Goal: Information Seeking & Learning: Learn about a topic

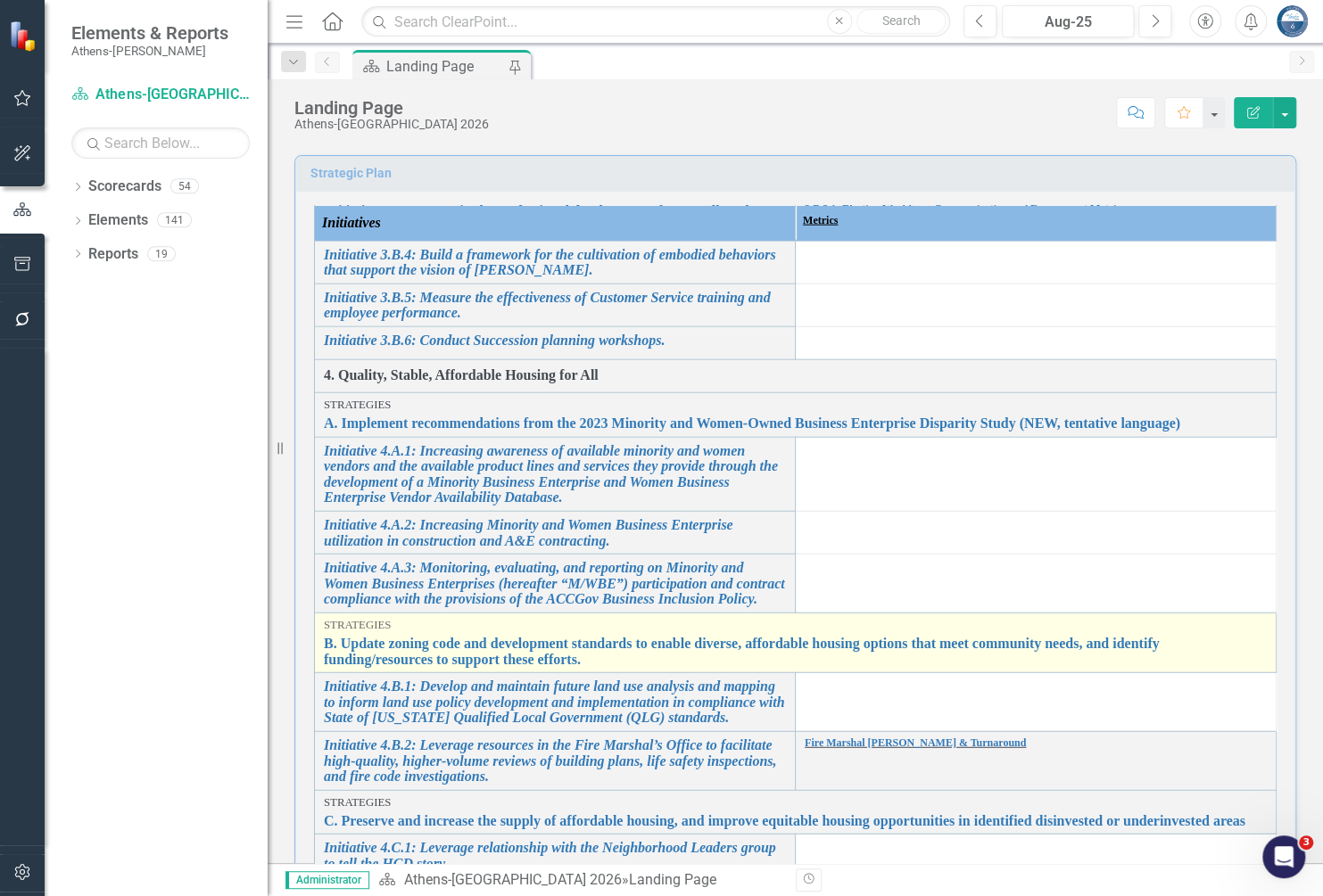
scroll to position [2615, 0]
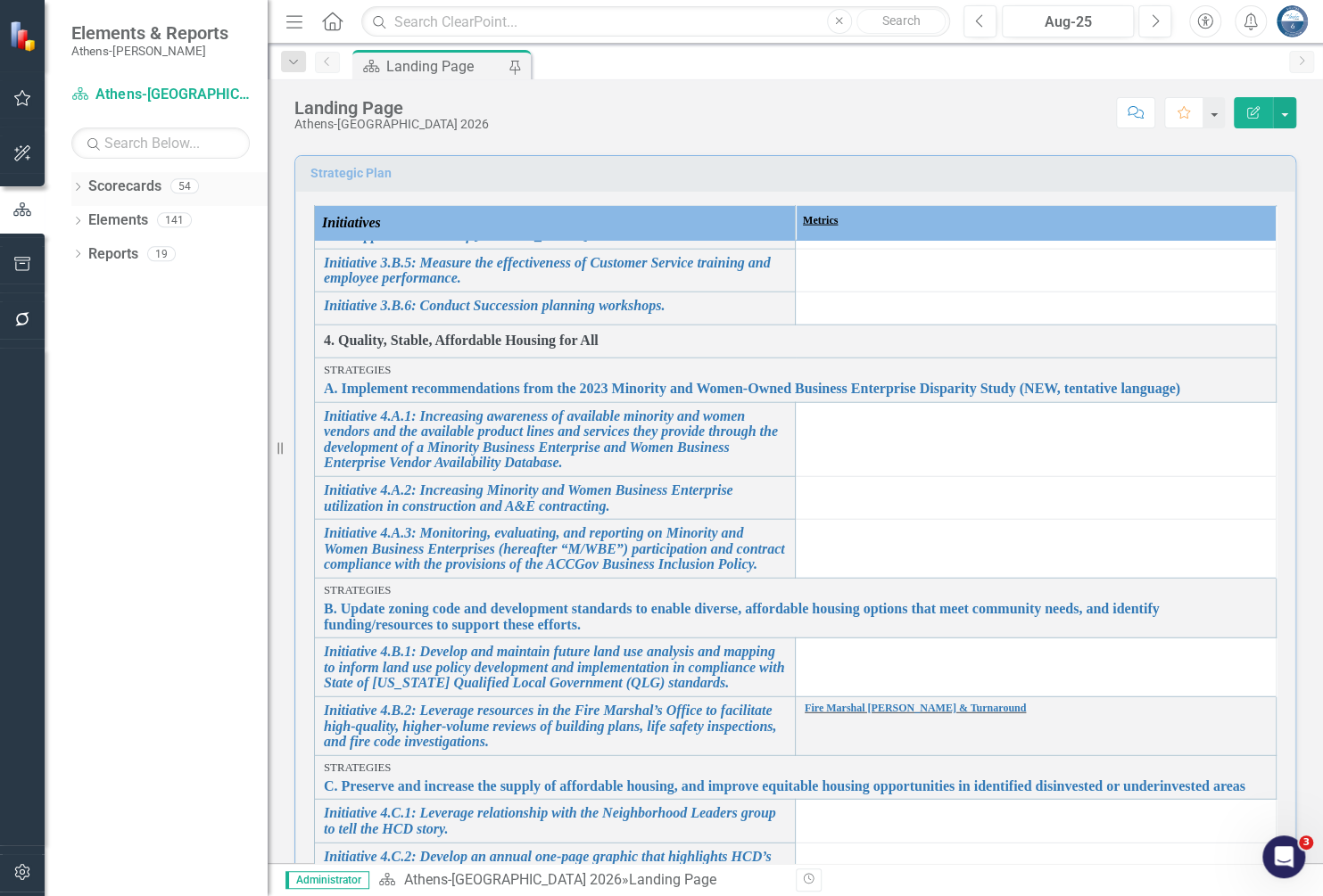
click at [80, 186] on icon "Dropdown" at bounding box center [78, 188] width 13 height 10
click at [86, 216] on icon at bounding box center [87, 219] width 5 height 9
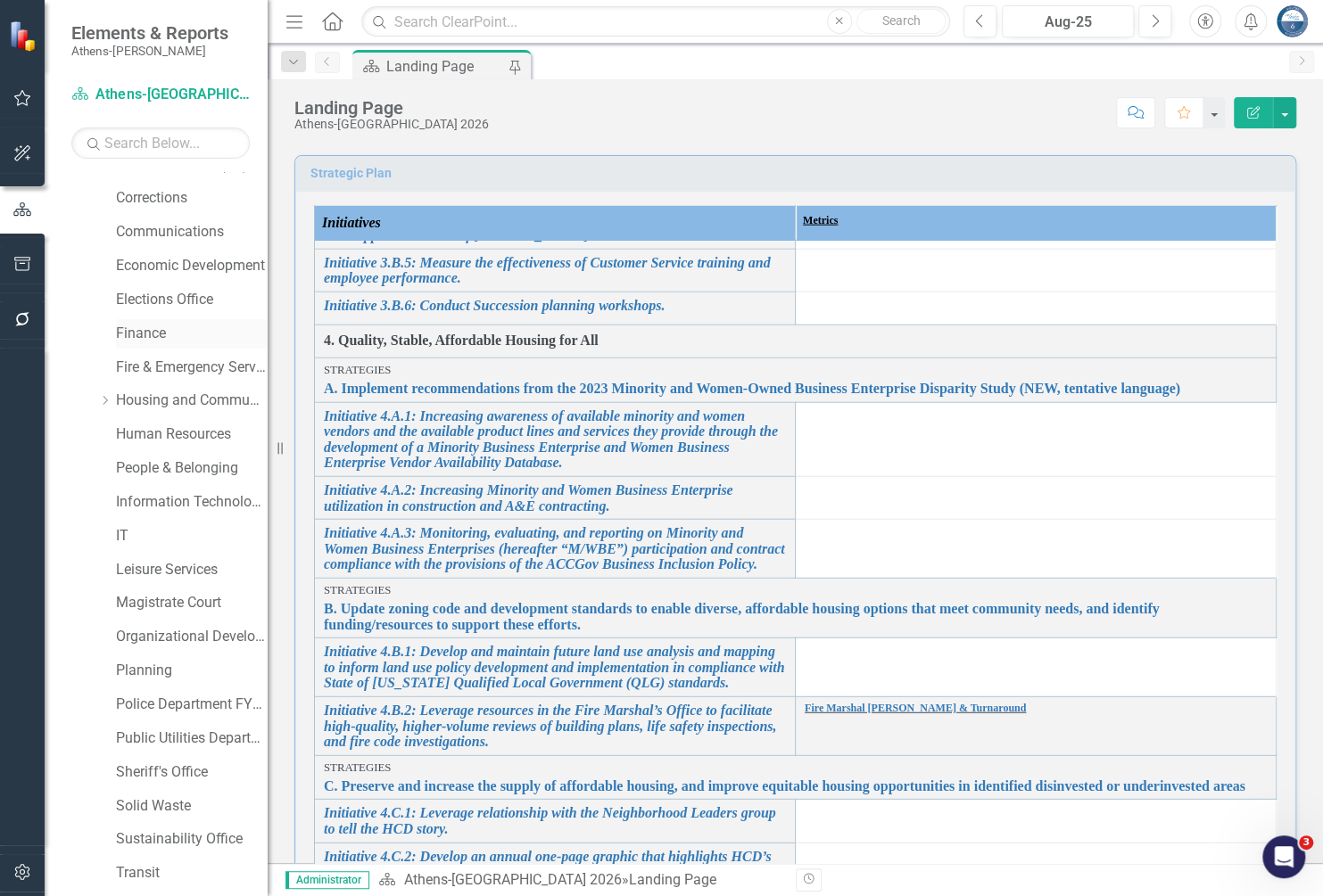
scroll to position [594, 0]
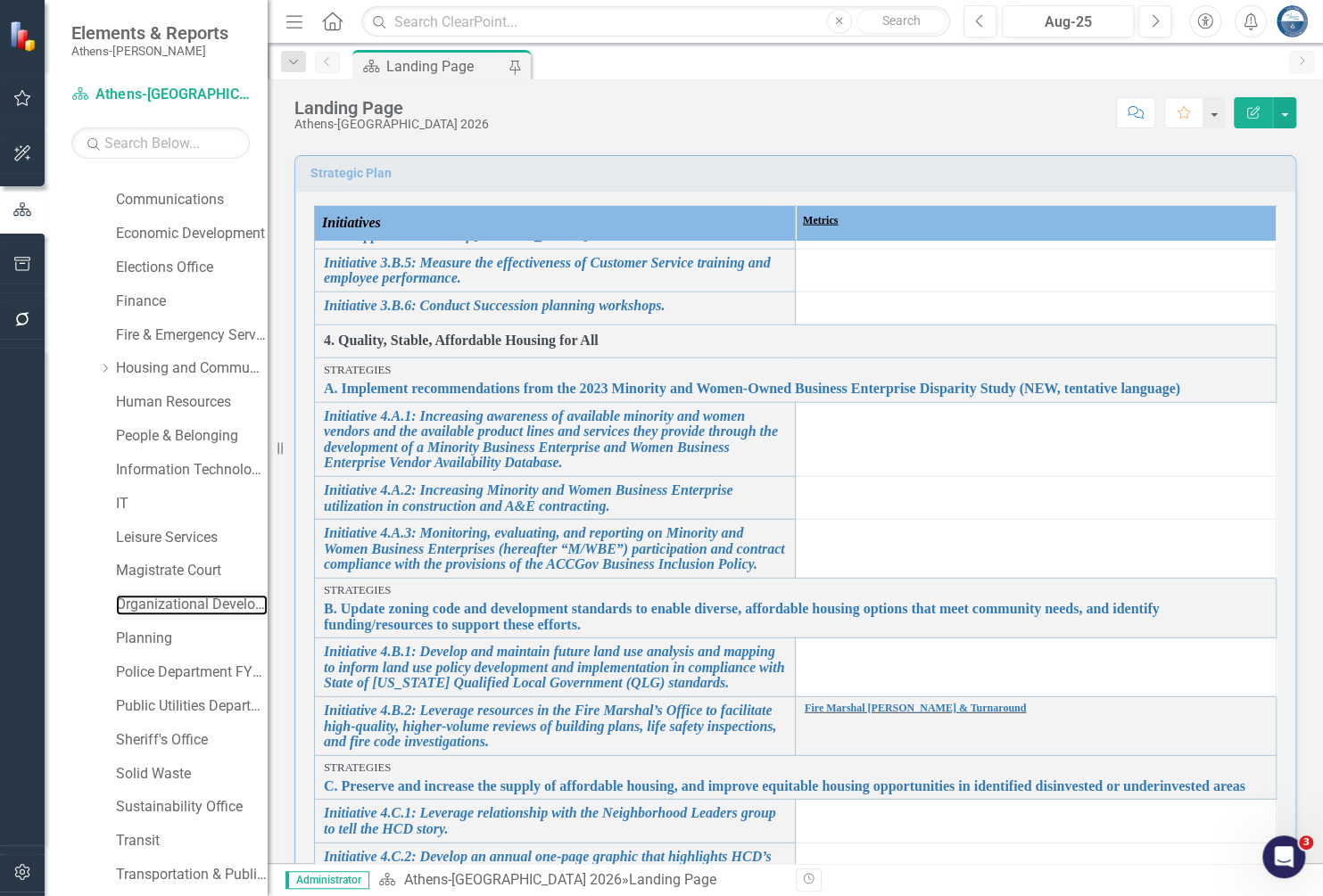
click at [162, 598] on link "Organizational Development" at bounding box center [192, 605] width 152 height 21
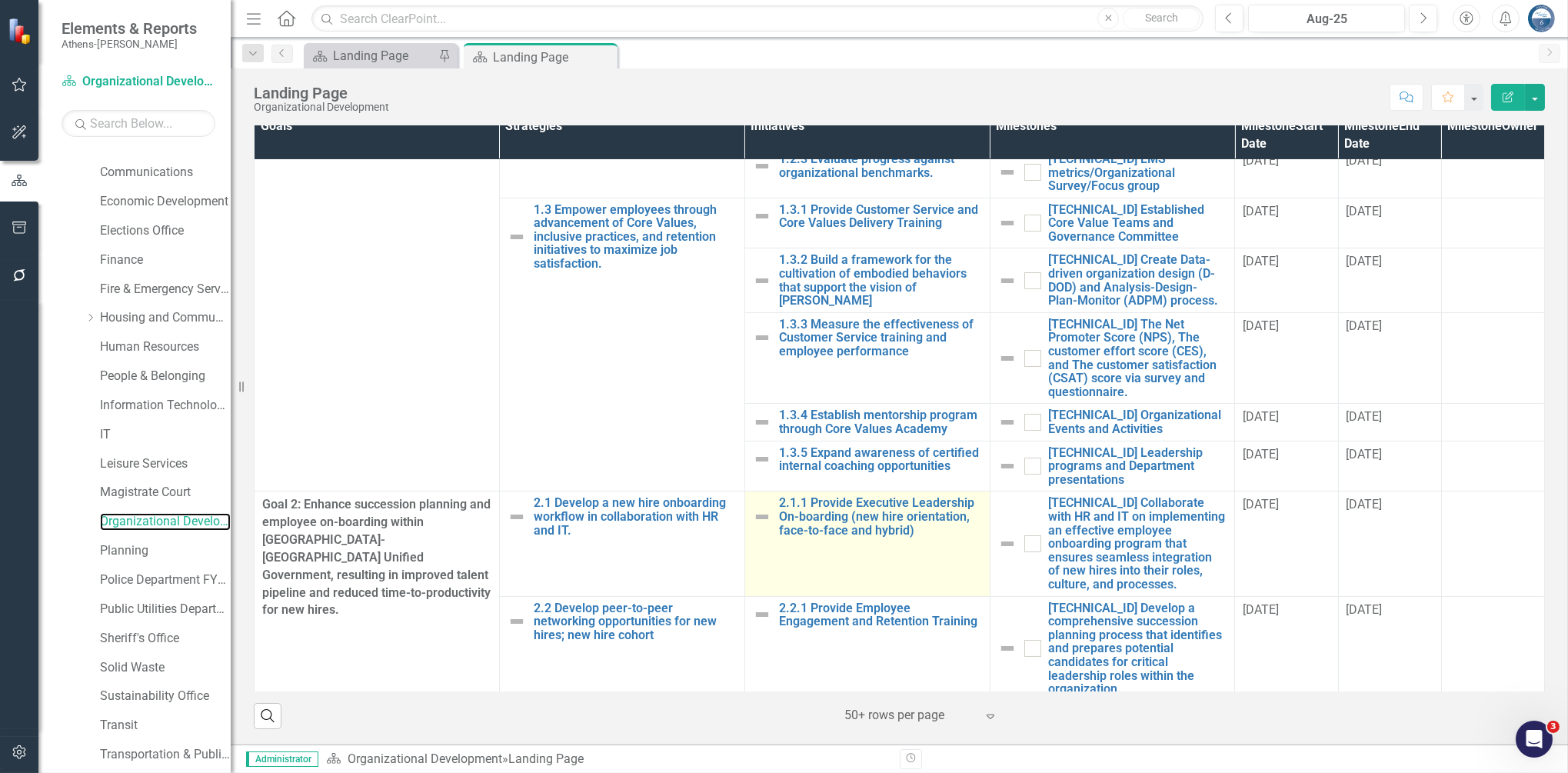
scroll to position [422, 0]
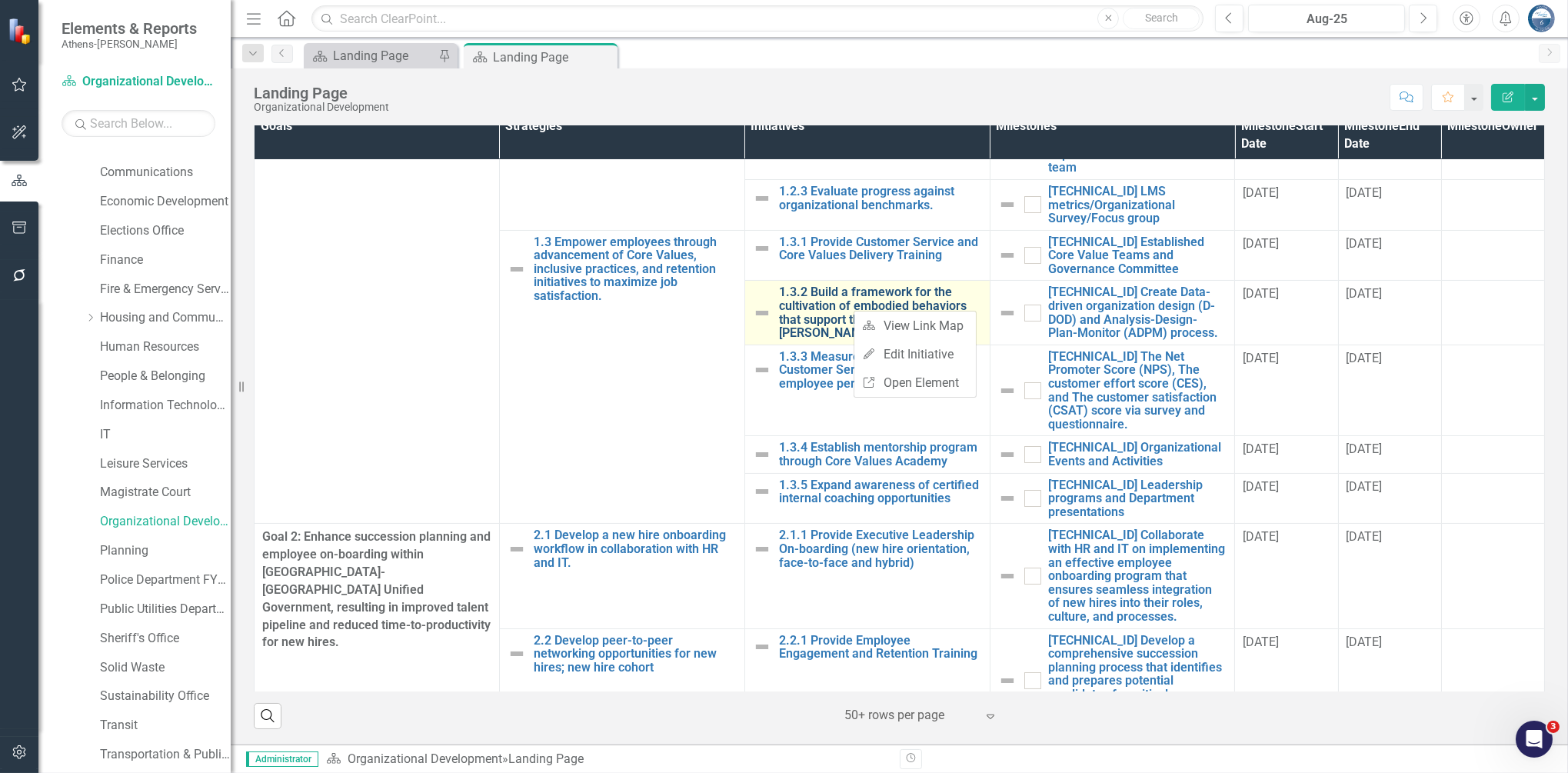
click at [815, 299] on link "1.3.2 Build a framework for the cultivation of embodied behaviors that support …" at bounding box center [880, 312] width 203 height 54
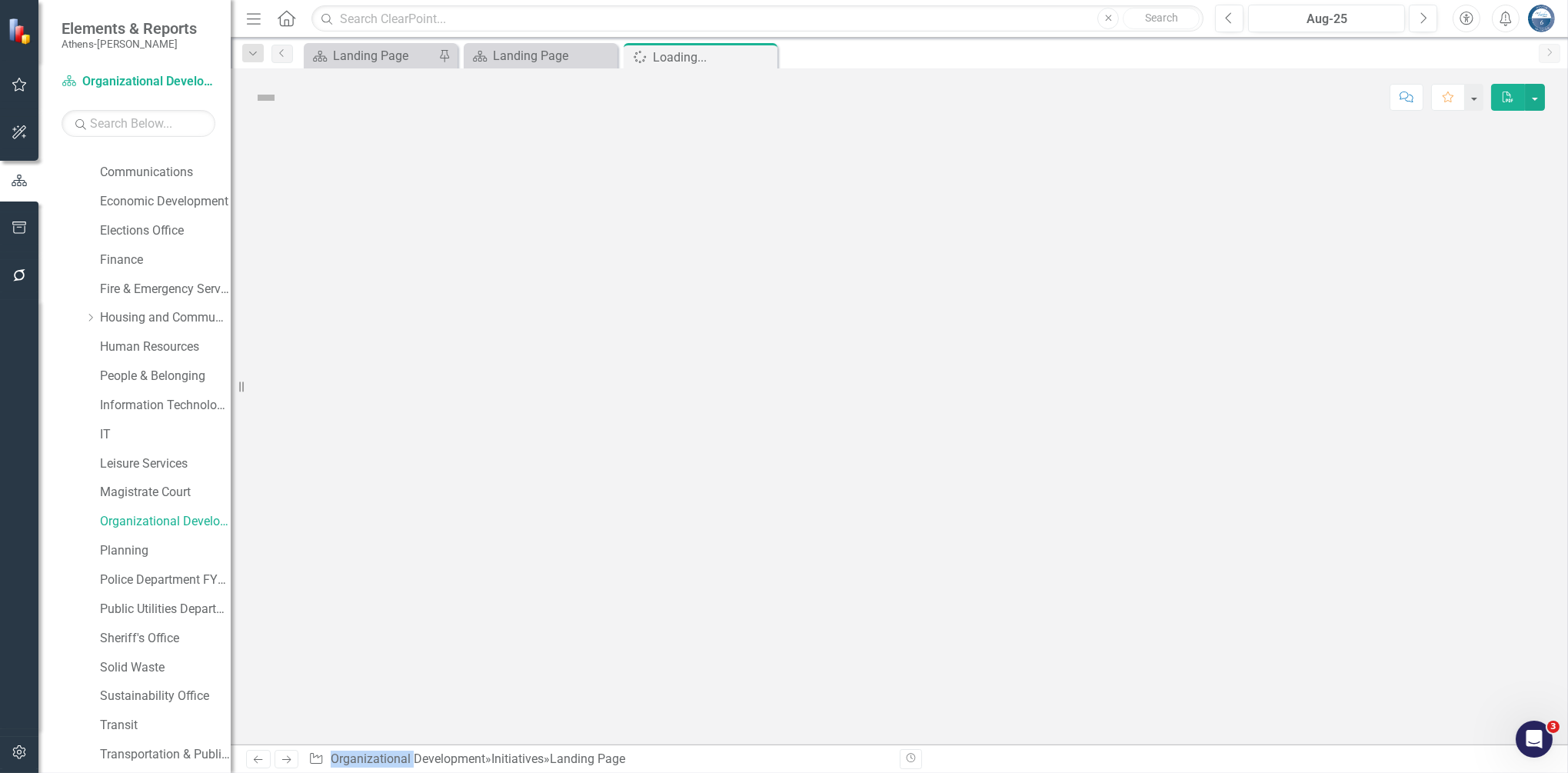
click at [815, 299] on div at bounding box center [899, 435] width 1337 height 618
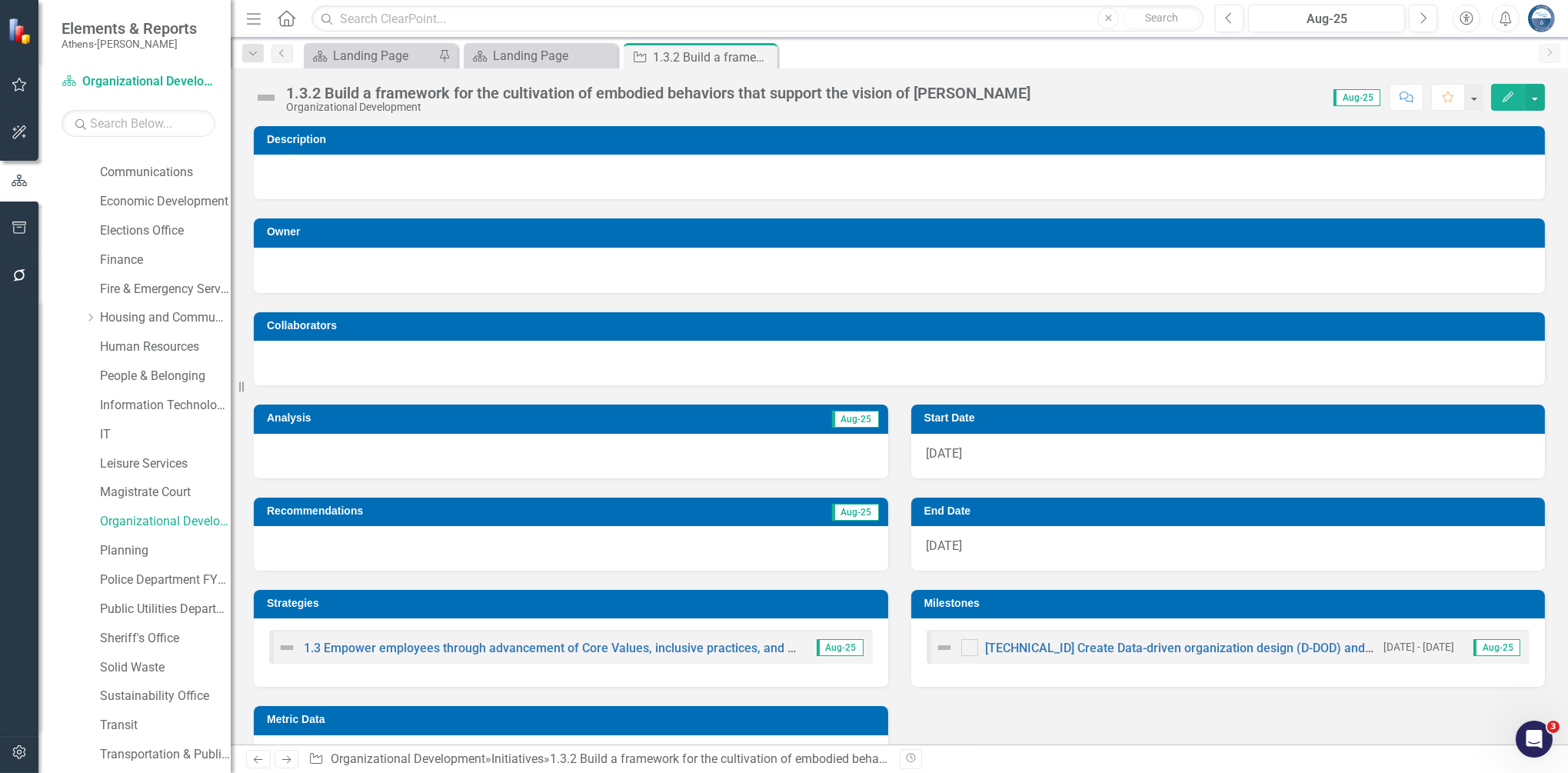
click at [902, 91] on div "1.3.2 Build a framework for the cultivation of embodied behaviors that support …" at bounding box center [658, 93] width 745 height 17
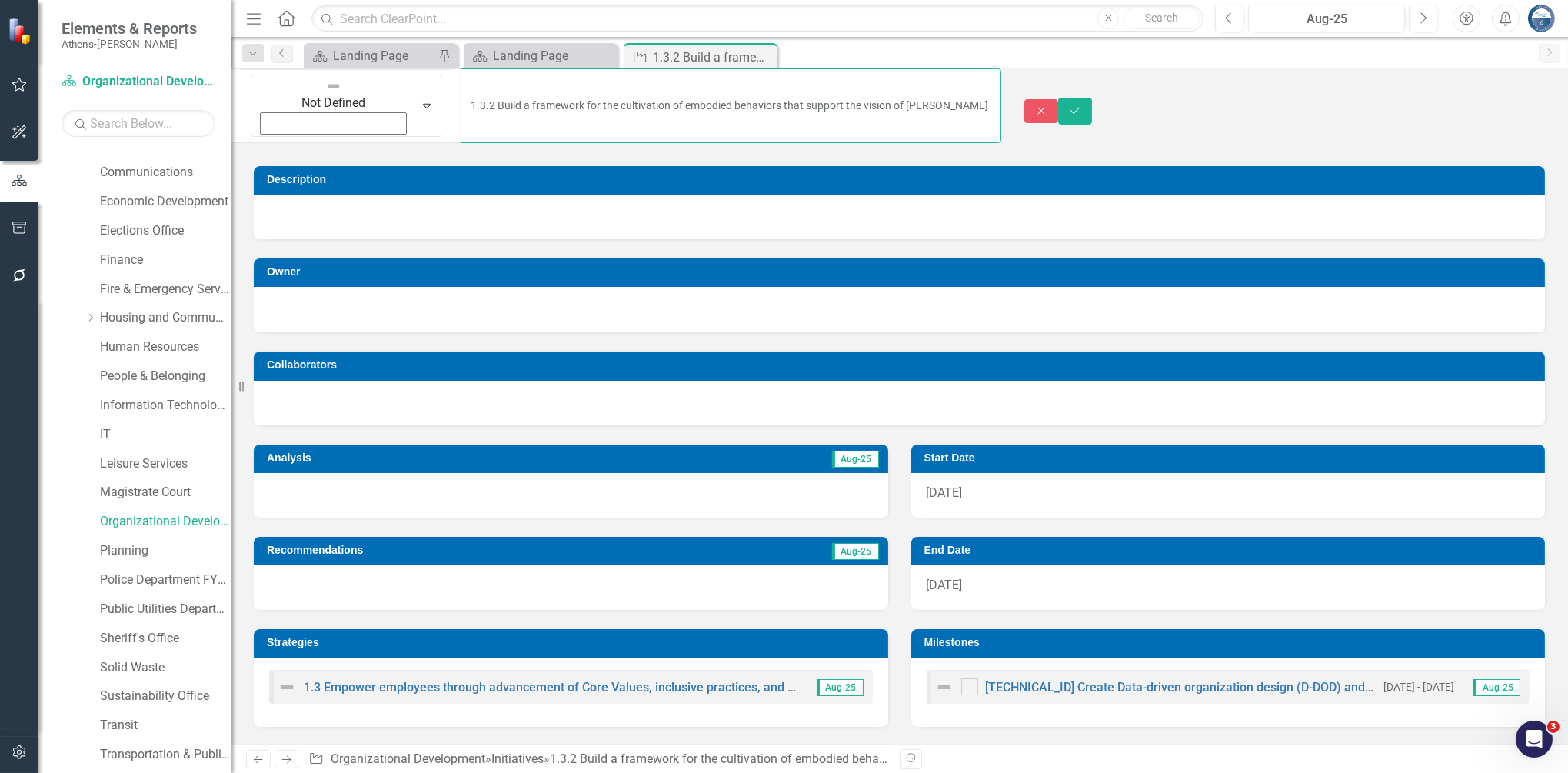
drag, startPoint x: 886, startPoint y: 87, endPoint x: 304, endPoint y: 102, distance: 582.2
click at [461, 103] on input "1.3.2 Build a framework for the cultivation of embodied behaviors that support …" at bounding box center [731, 106] width 540 height 75
click at [1048, 106] on icon "Close" at bounding box center [1041, 111] width 14 height 11
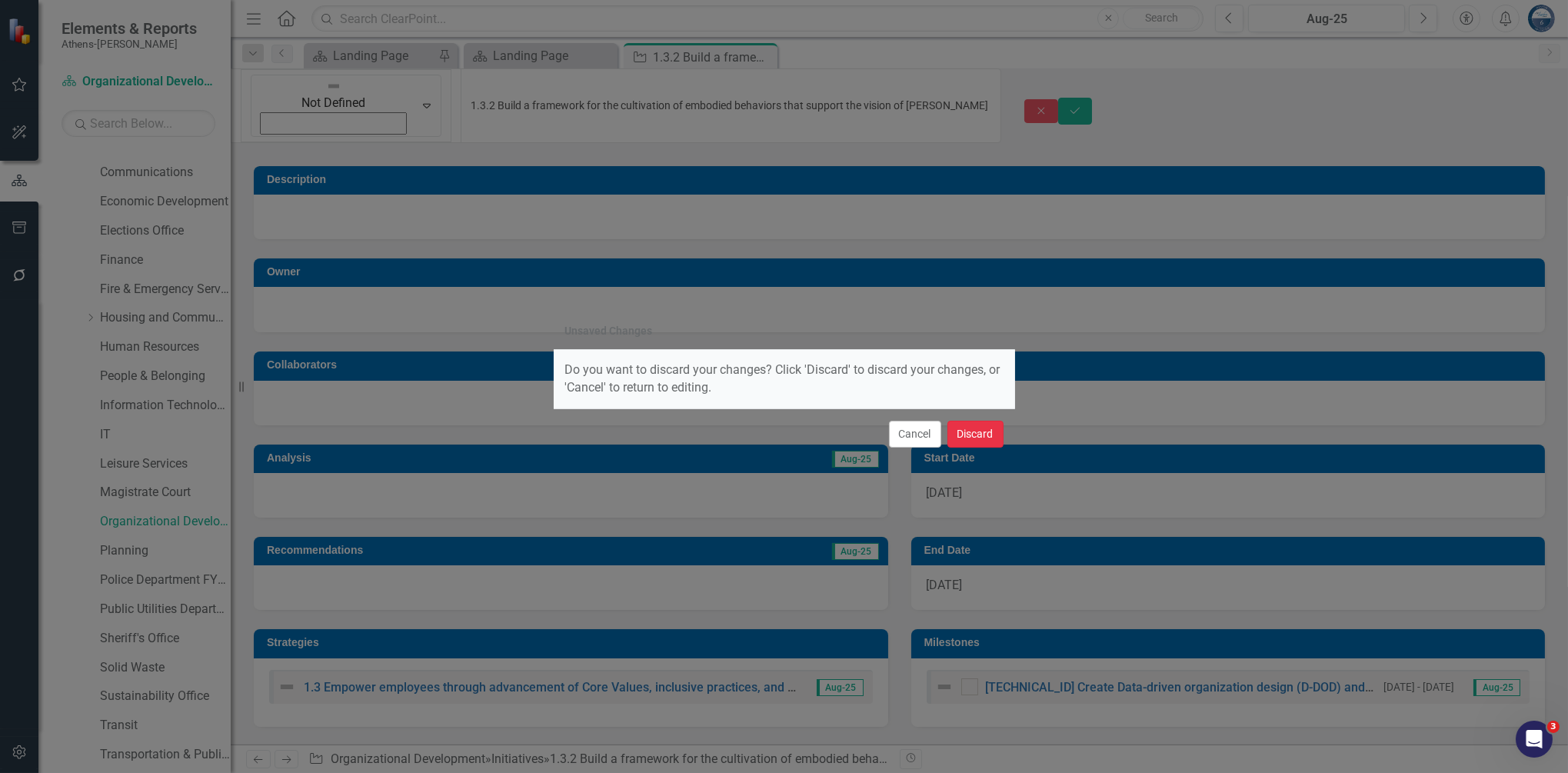
click at [976, 428] on button "Discard" at bounding box center [976, 434] width 56 height 27
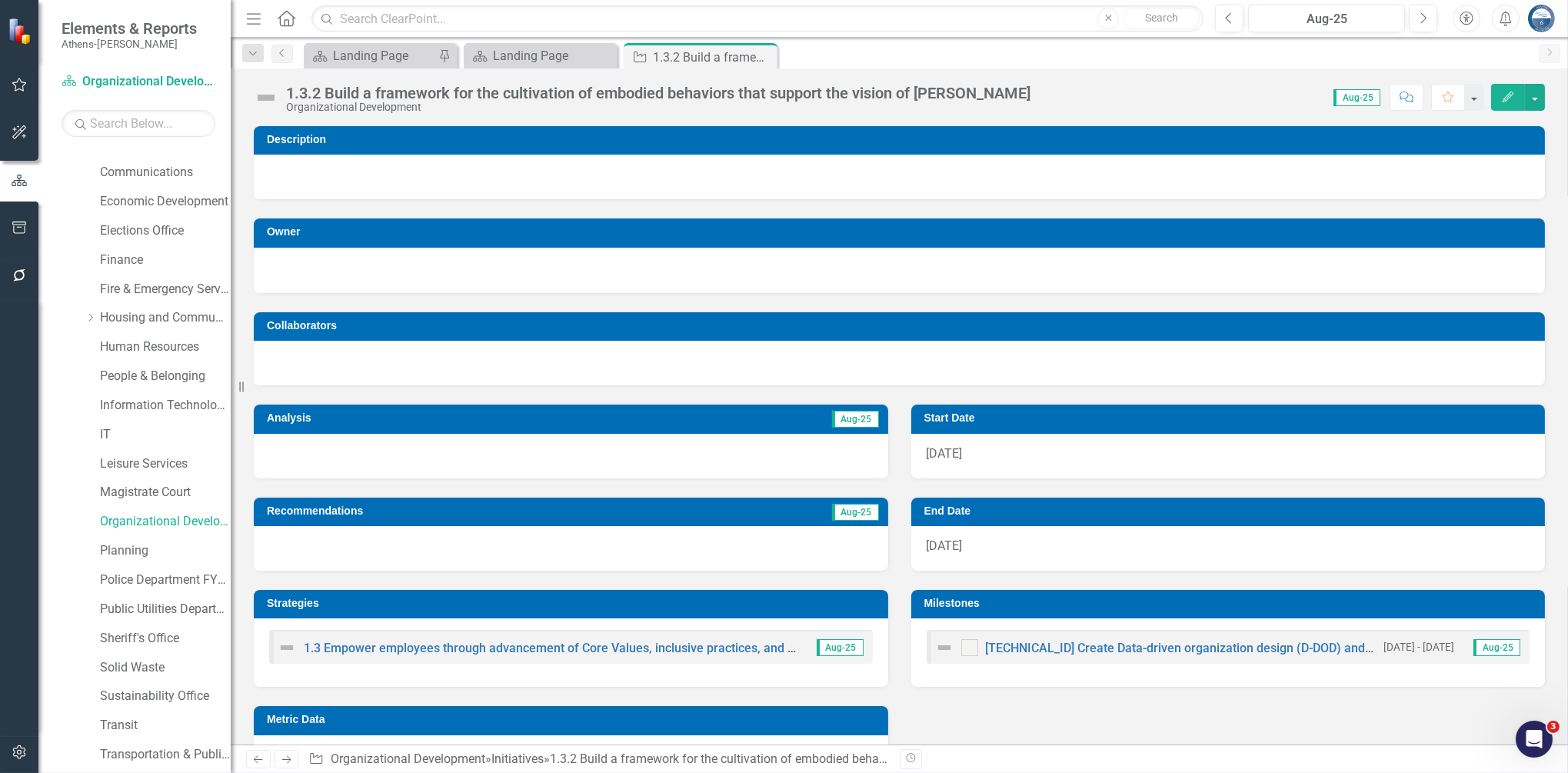
click at [554, 41] on div "Dropdown Search Scorecard Landing Page Pin Scorecard Landing Page Close Initiat…" at bounding box center [899, 53] width 1337 height 31
click at [543, 57] on div "Landing Page" at bounding box center [543, 55] width 102 height 19
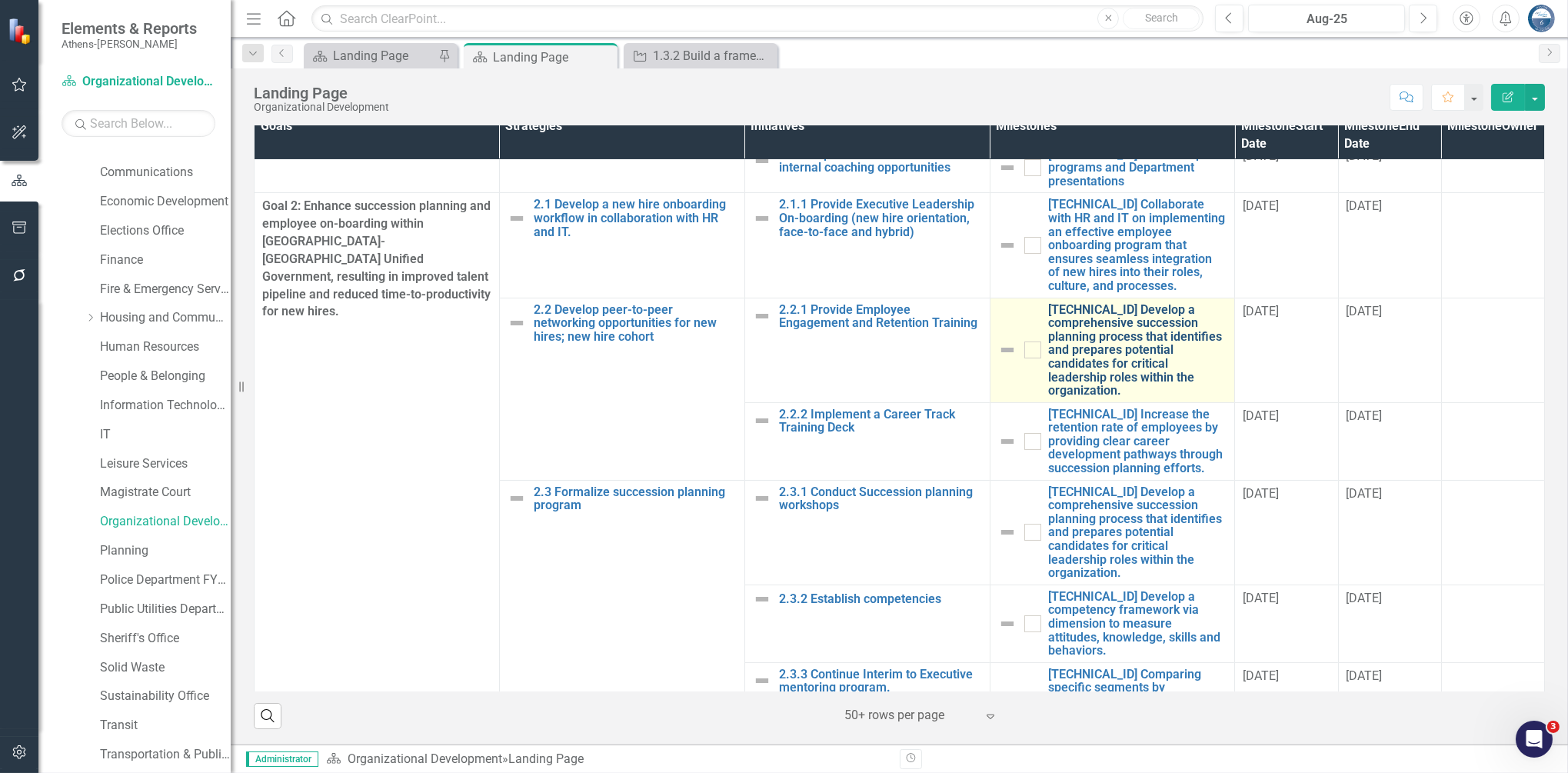
scroll to position [820, 0]
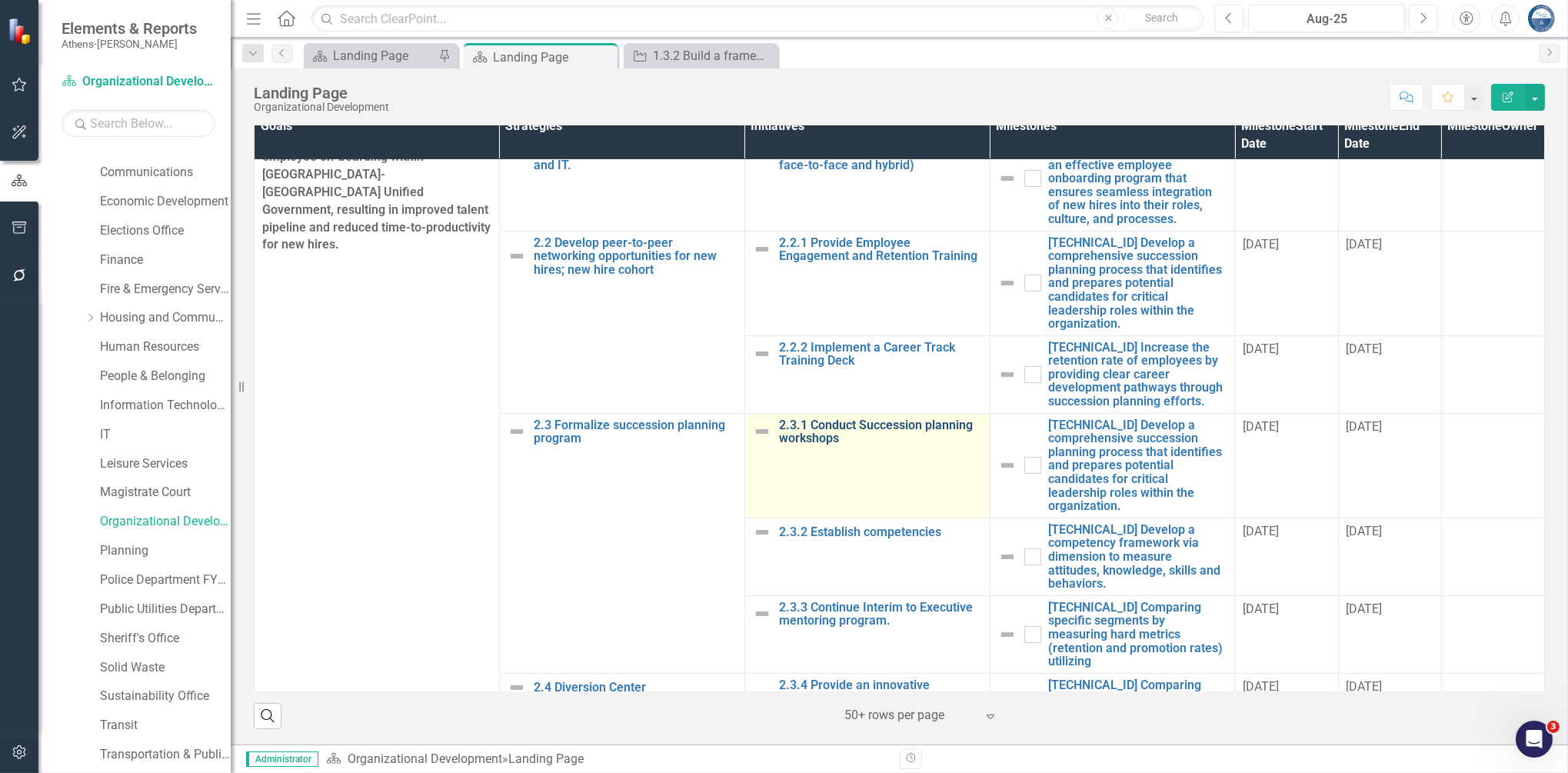
click at [849, 437] on link "2.3.1 Conduct Succession planning workshops" at bounding box center [880, 432] width 203 height 27
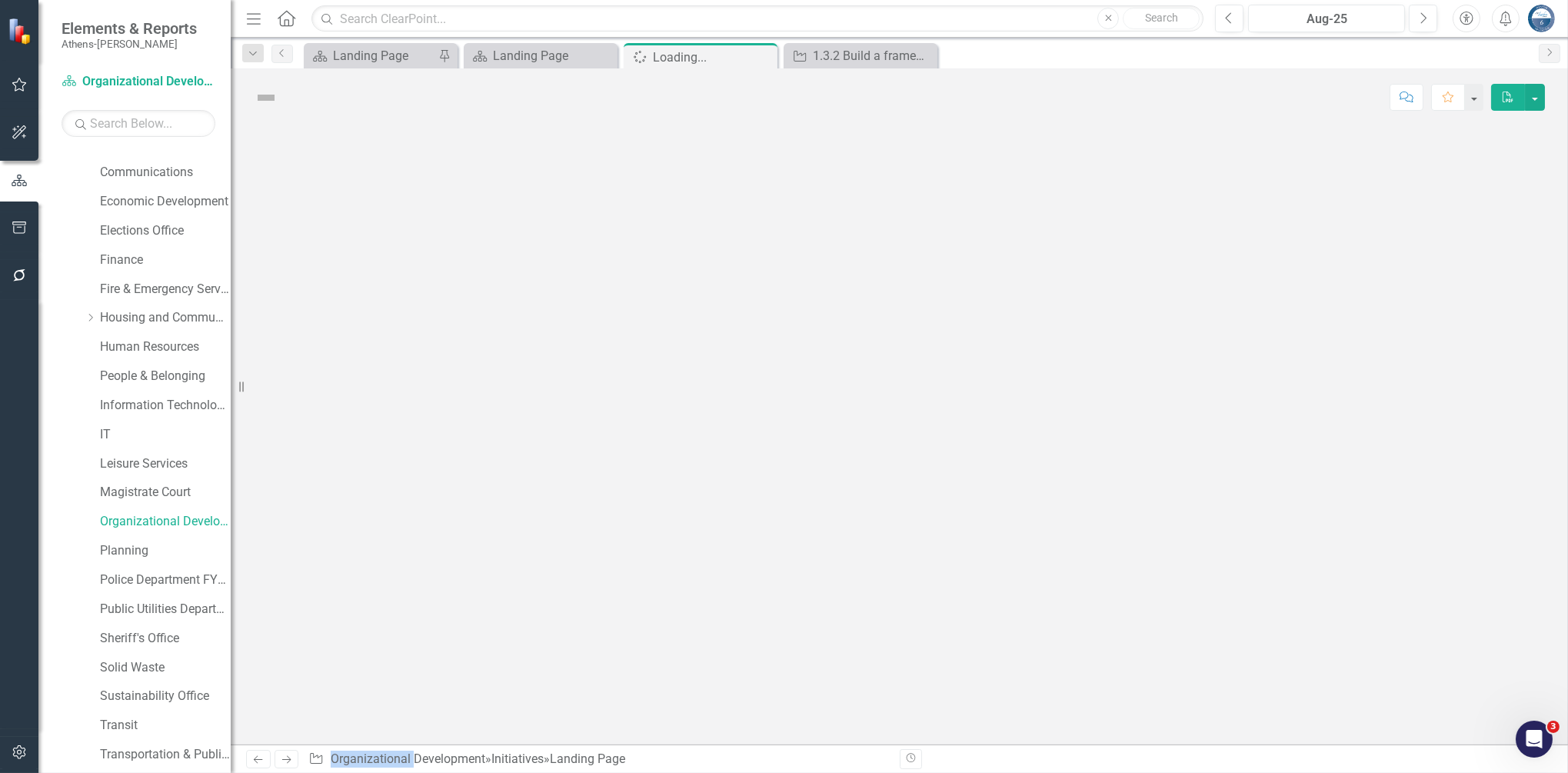
click at [849, 437] on div at bounding box center [899, 435] width 1337 height 618
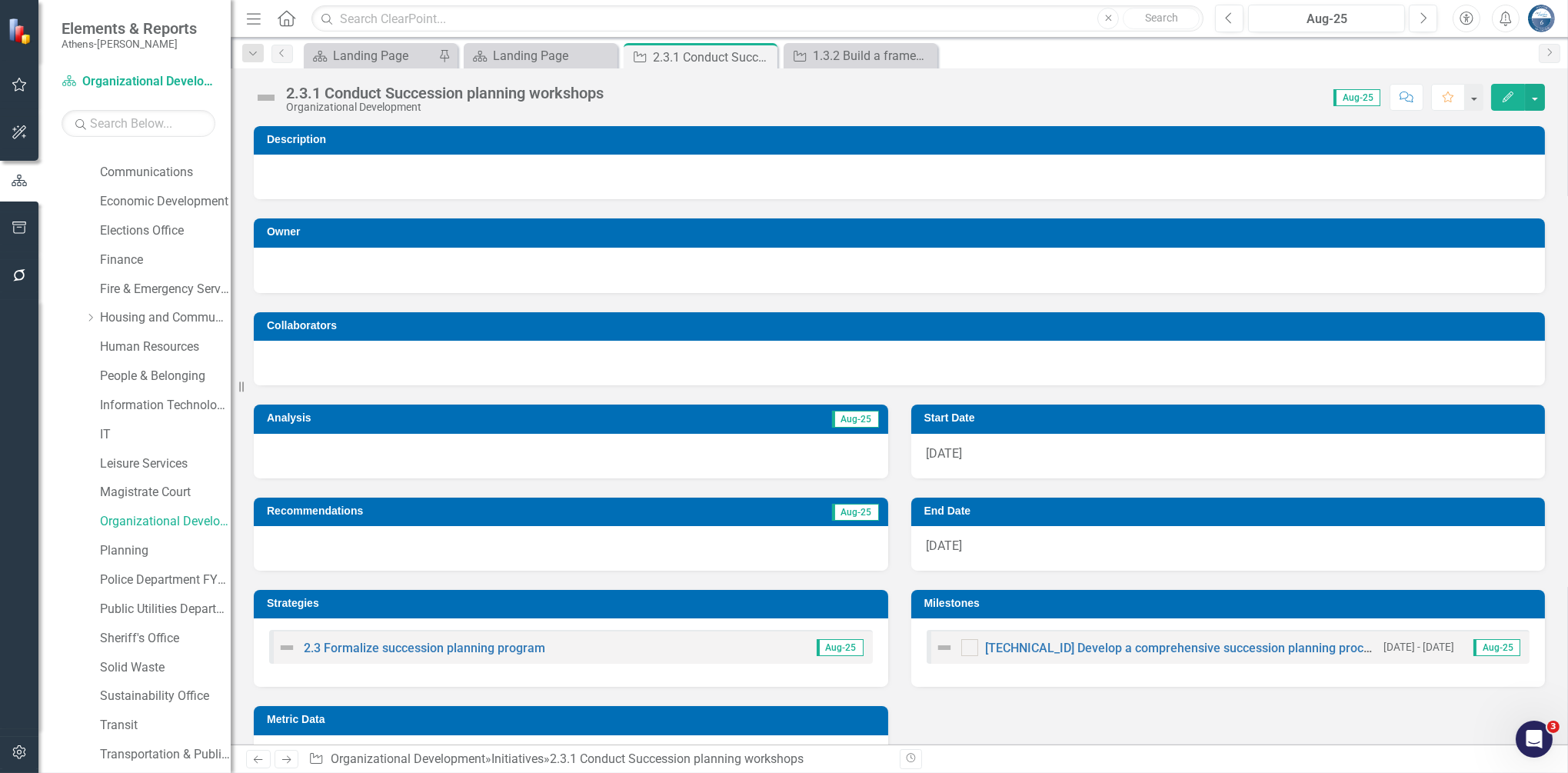
click at [616, 88] on div "Score: 0.00 Aug-25 Completed Comment Favorite Edit" at bounding box center [1077, 97] width 934 height 26
click at [577, 96] on div "2.3.1 Conduct Succession planning workshops" at bounding box center [445, 93] width 318 height 17
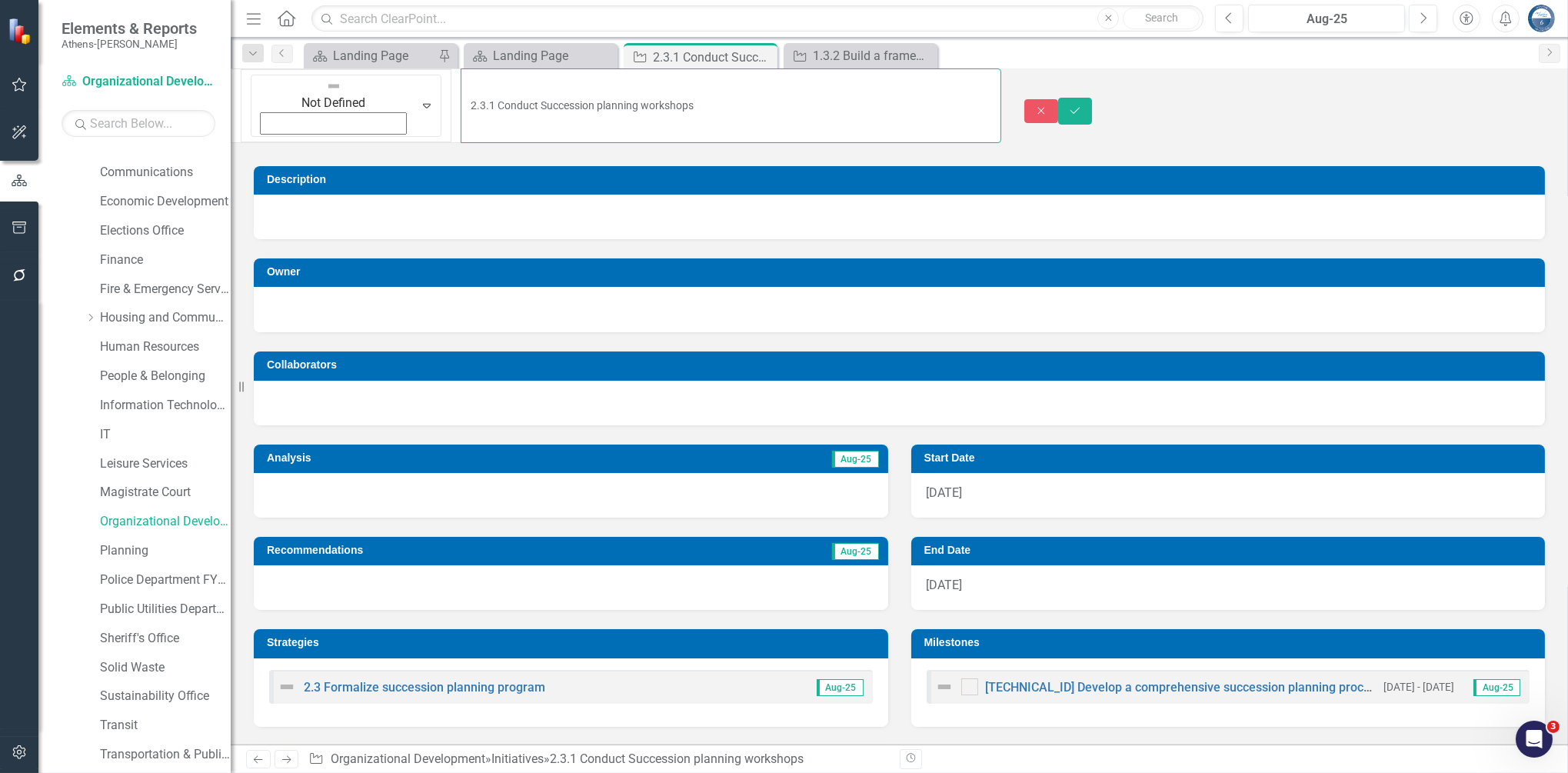
drag, startPoint x: 594, startPoint y: 89, endPoint x: 306, endPoint y: 89, distance: 288.0
click at [461, 89] on input "2.3.1 Conduct Succession planning workshops" at bounding box center [731, 106] width 540 height 75
click at [1048, 106] on icon "Close" at bounding box center [1041, 111] width 14 height 11
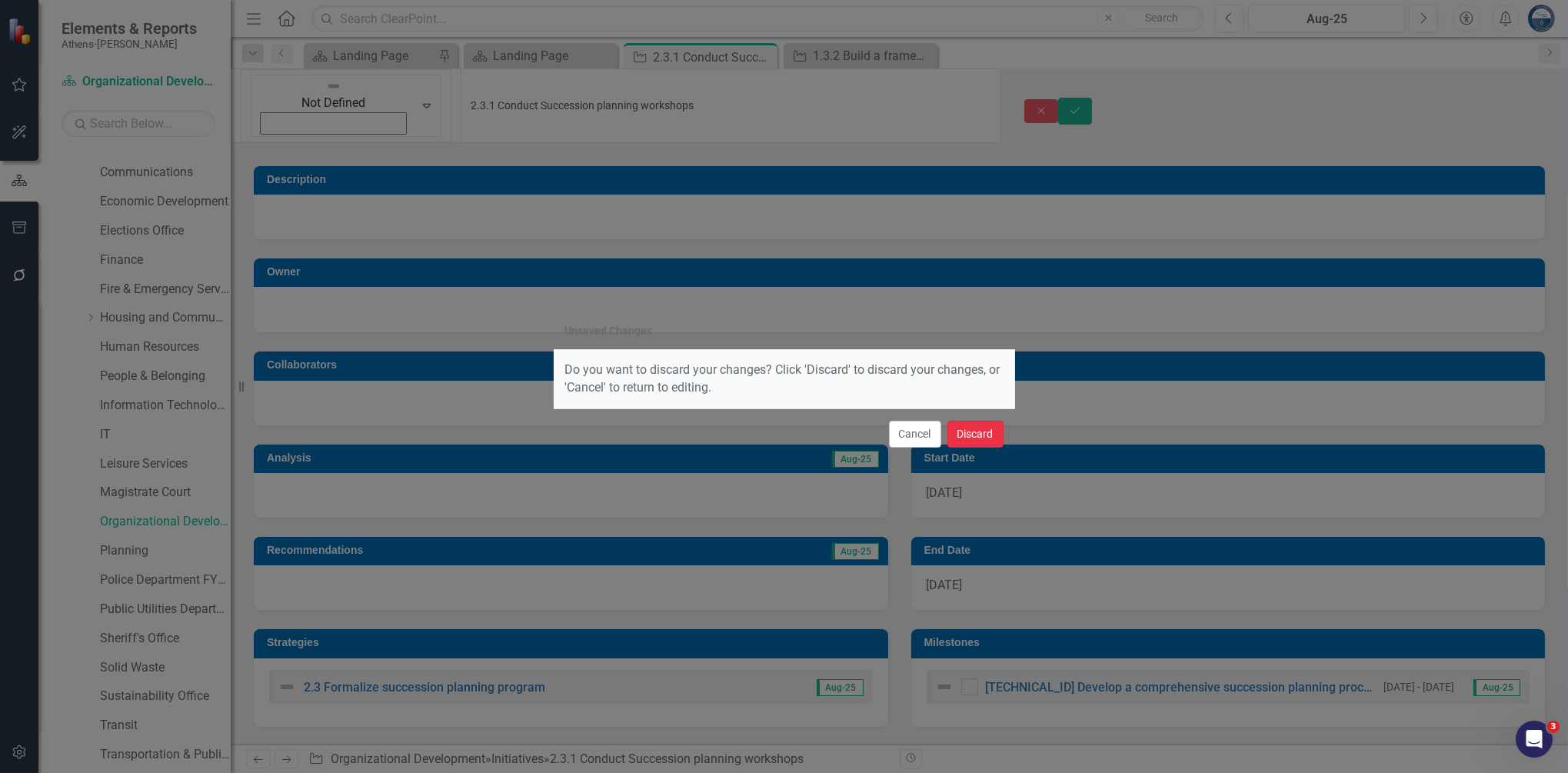
click at [976, 429] on button "Discard" at bounding box center [976, 434] width 56 height 27
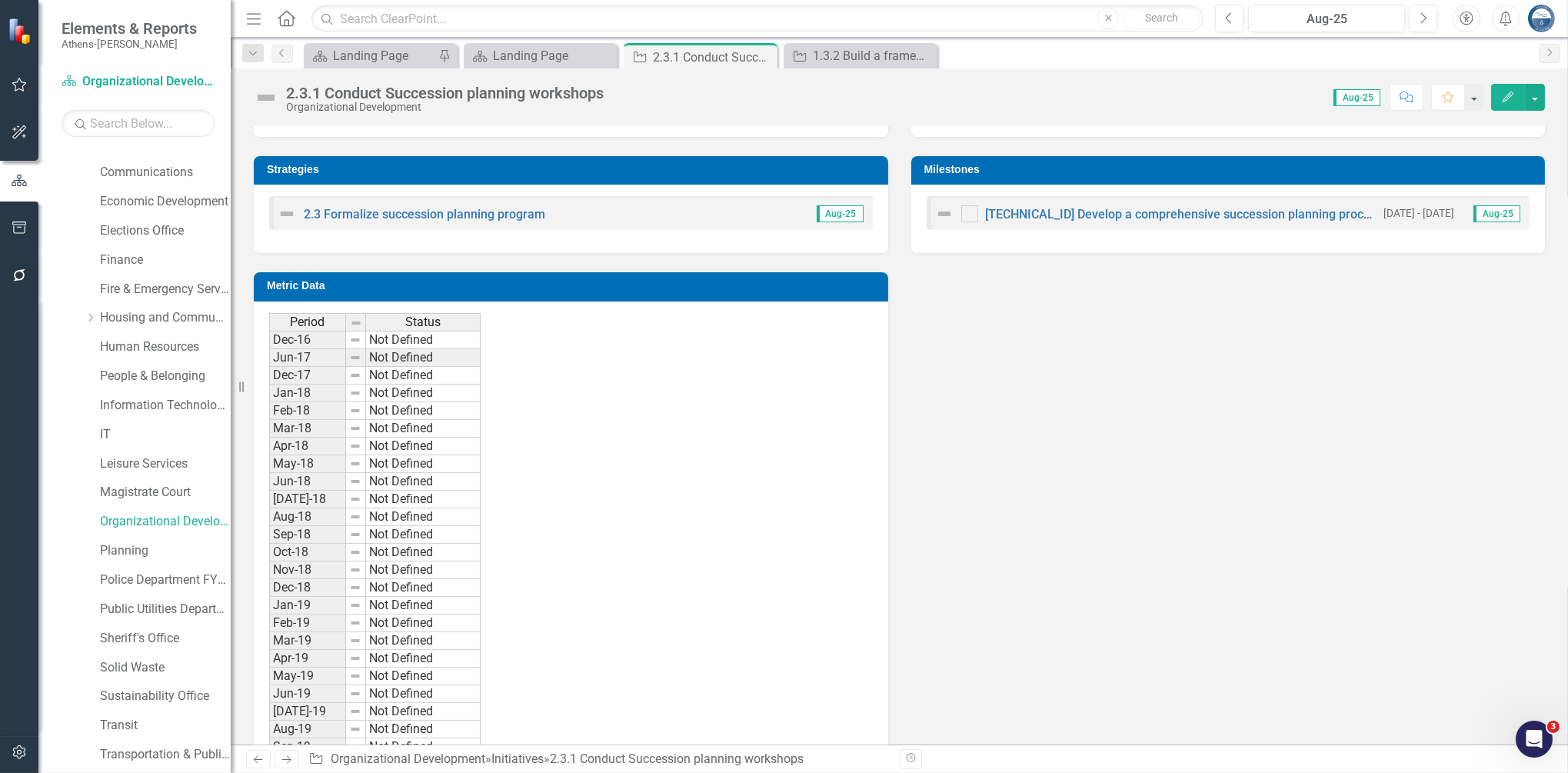
scroll to position [308, 0]
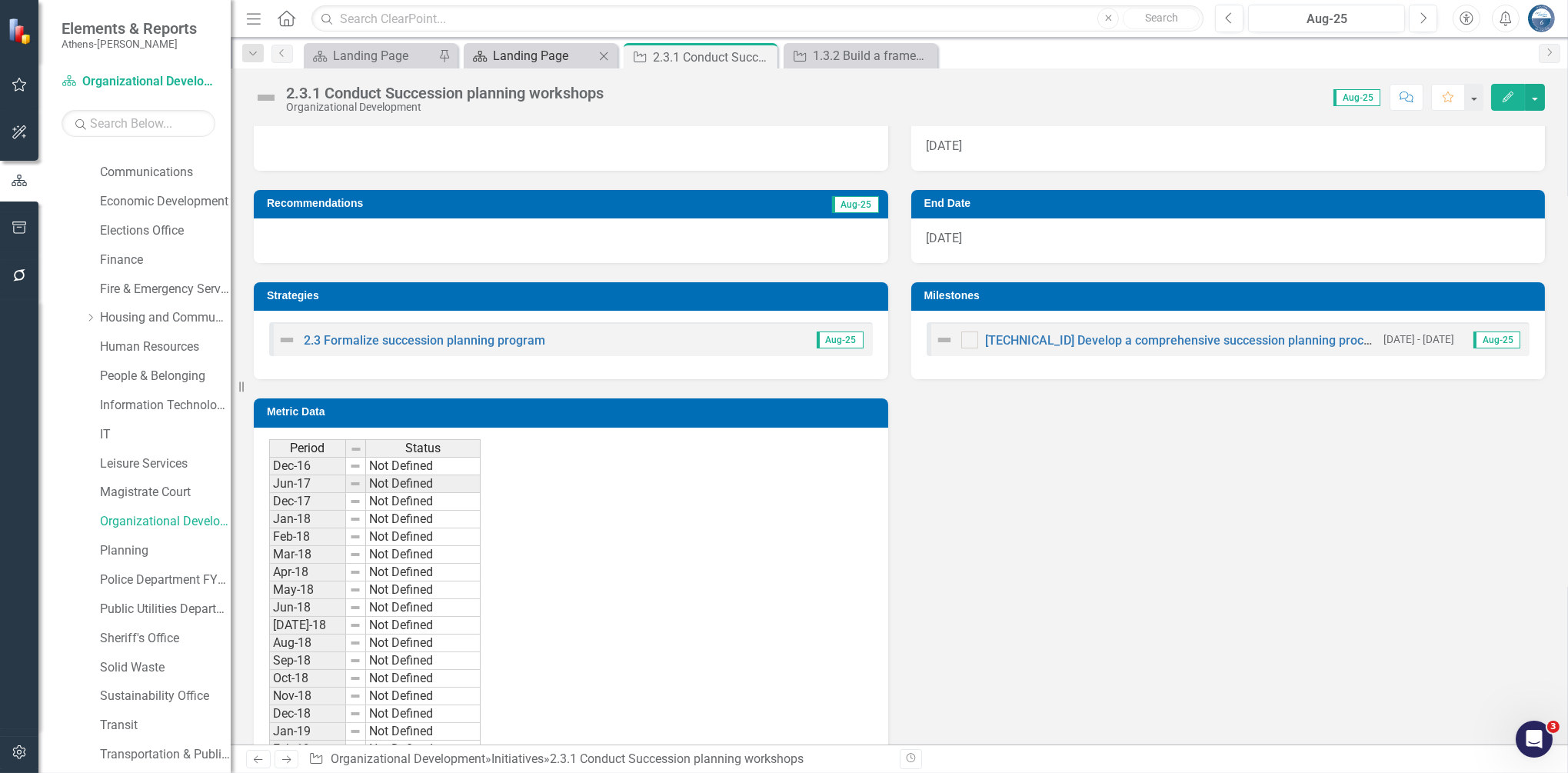
click at [518, 58] on div "Landing Page" at bounding box center [543, 55] width 102 height 19
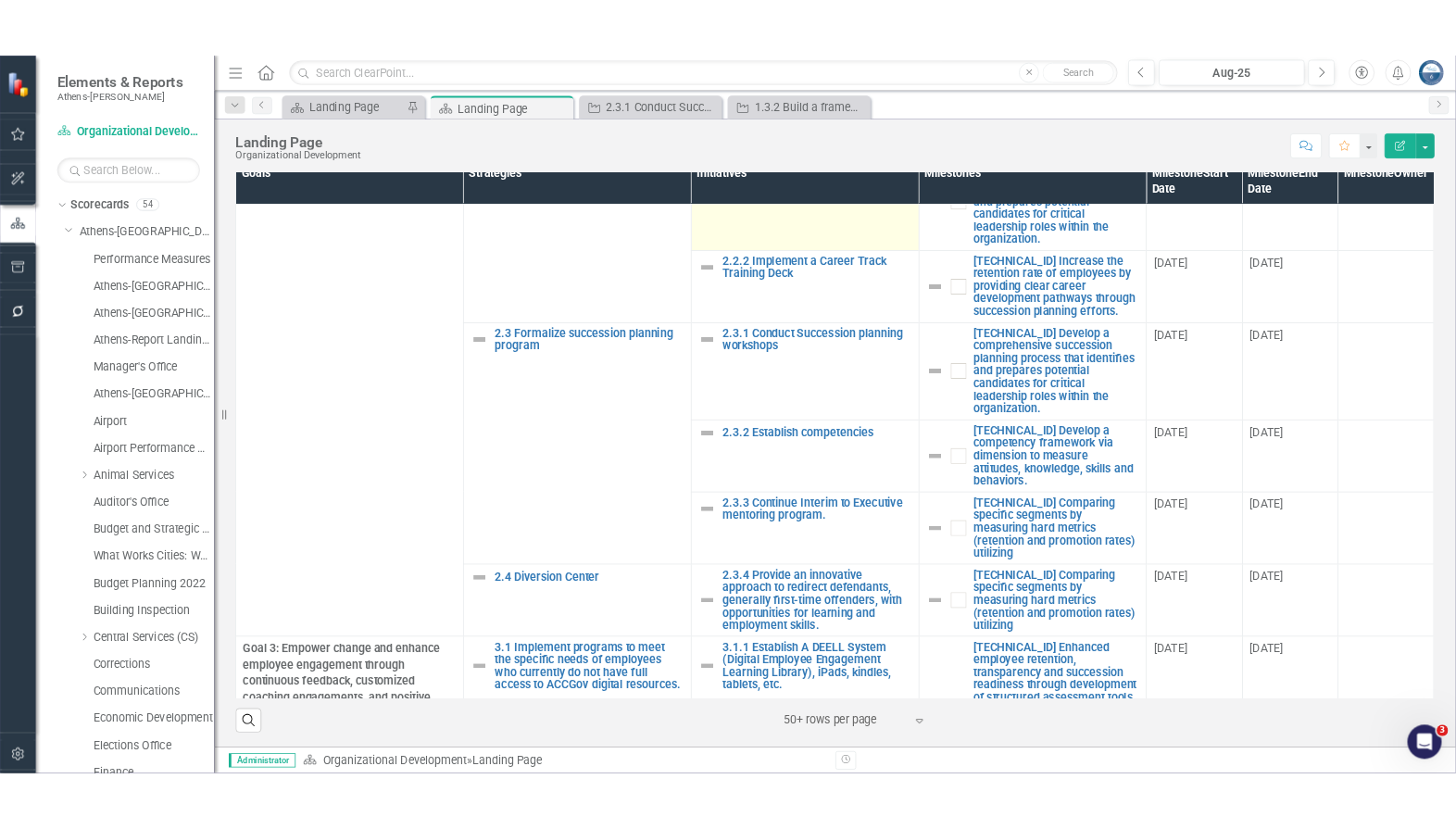
scroll to position [437, 0]
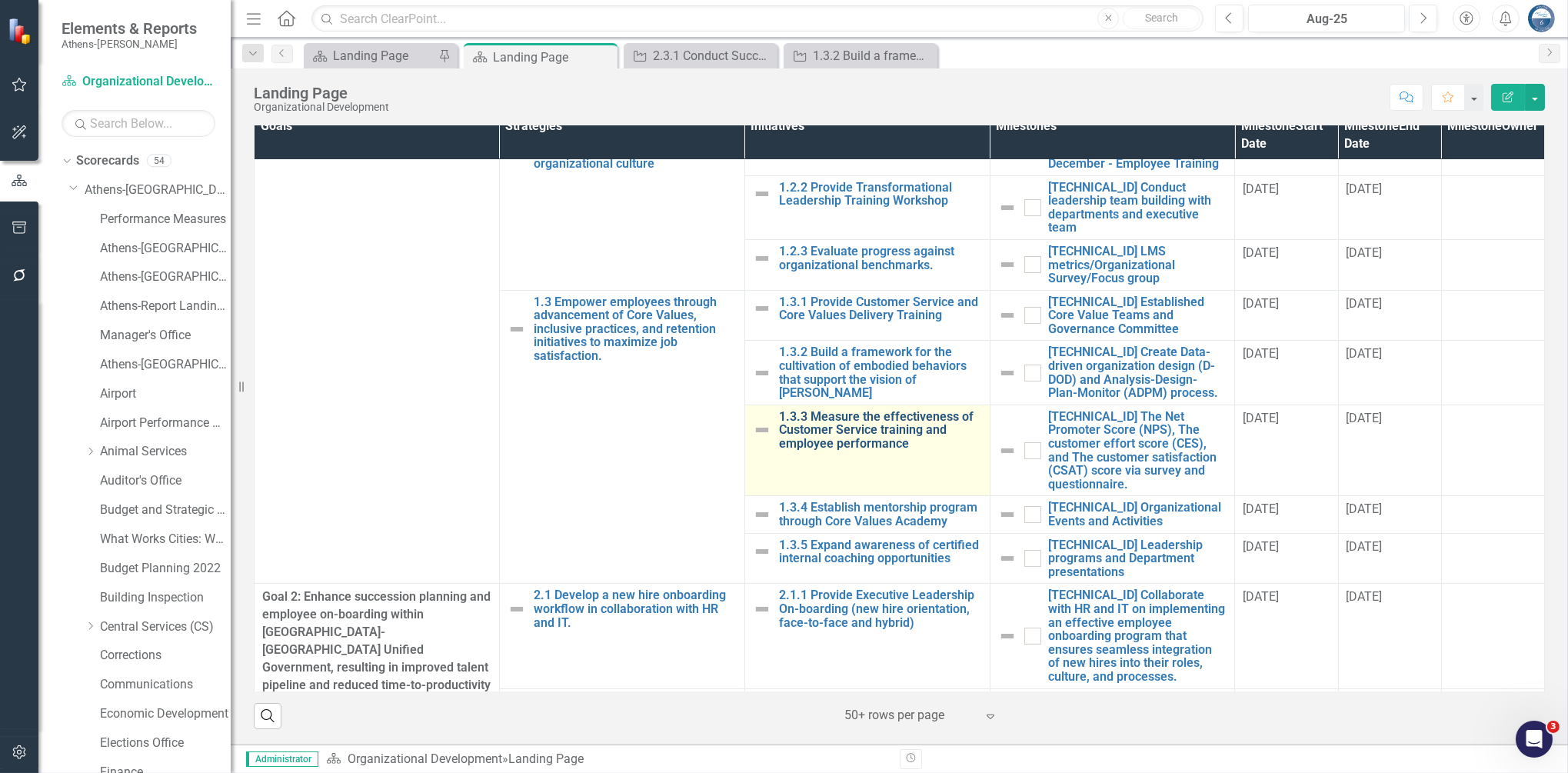
click at [895, 426] on link "1.3.3 Measure the effectiveness of Customer Service training and employee perfo…" at bounding box center [880, 430] width 203 height 40
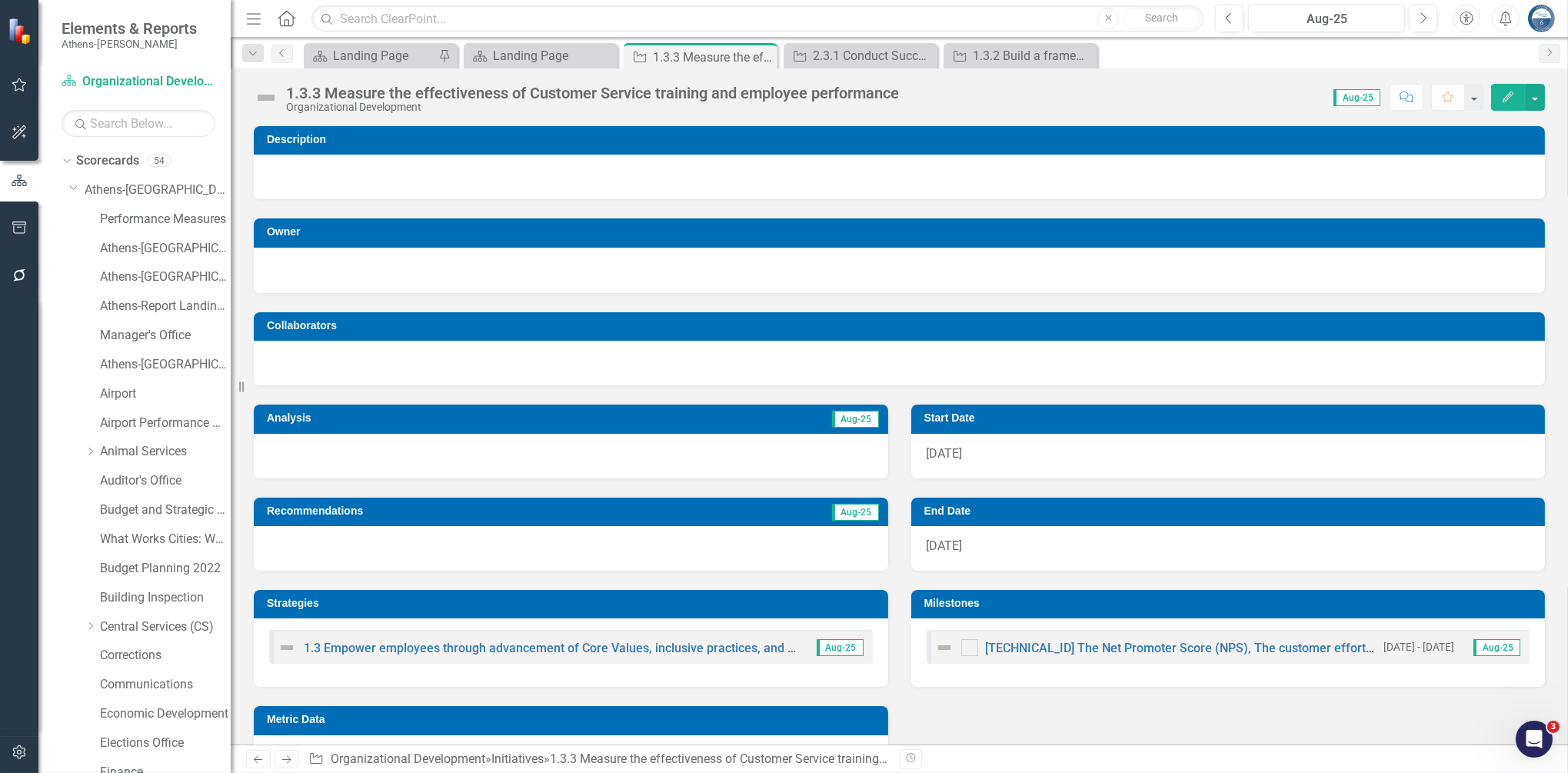
click at [750, 91] on div "1.3.3 Measure the effectiveness of Customer Service training and employee perfo…" at bounding box center [592, 93] width 613 height 17
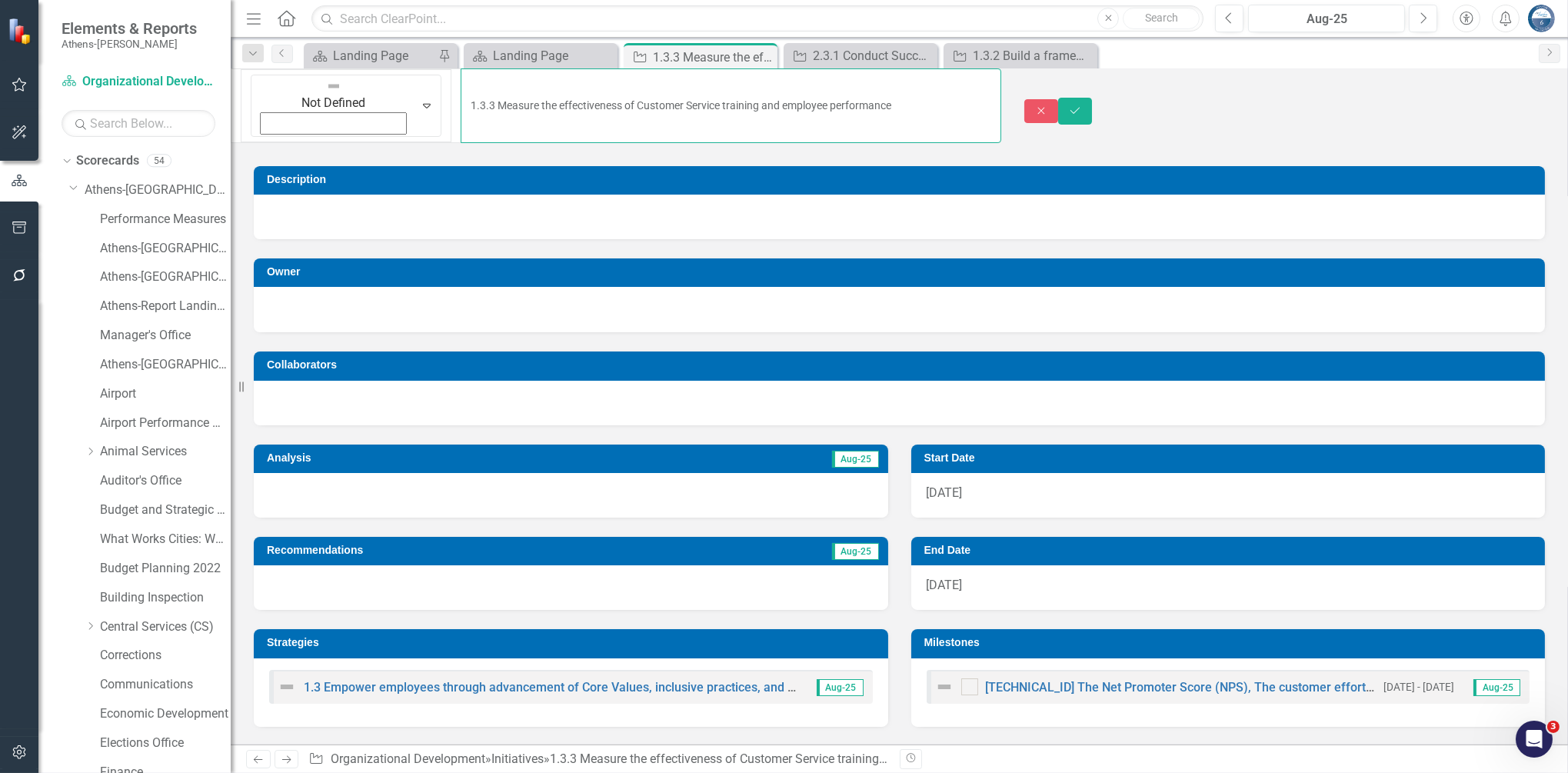
drag, startPoint x: 803, startPoint y: 83, endPoint x: 299, endPoint y: 79, distance: 504.0
click at [461, 79] on input "1.3.3 Measure the effectiveness of Customer Service training and employee perfo…" at bounding box center [731, 106] width 540 height 75
click at [1048, 106] on icon "Close" at bounding box center [1041, 111] width 14 height 11
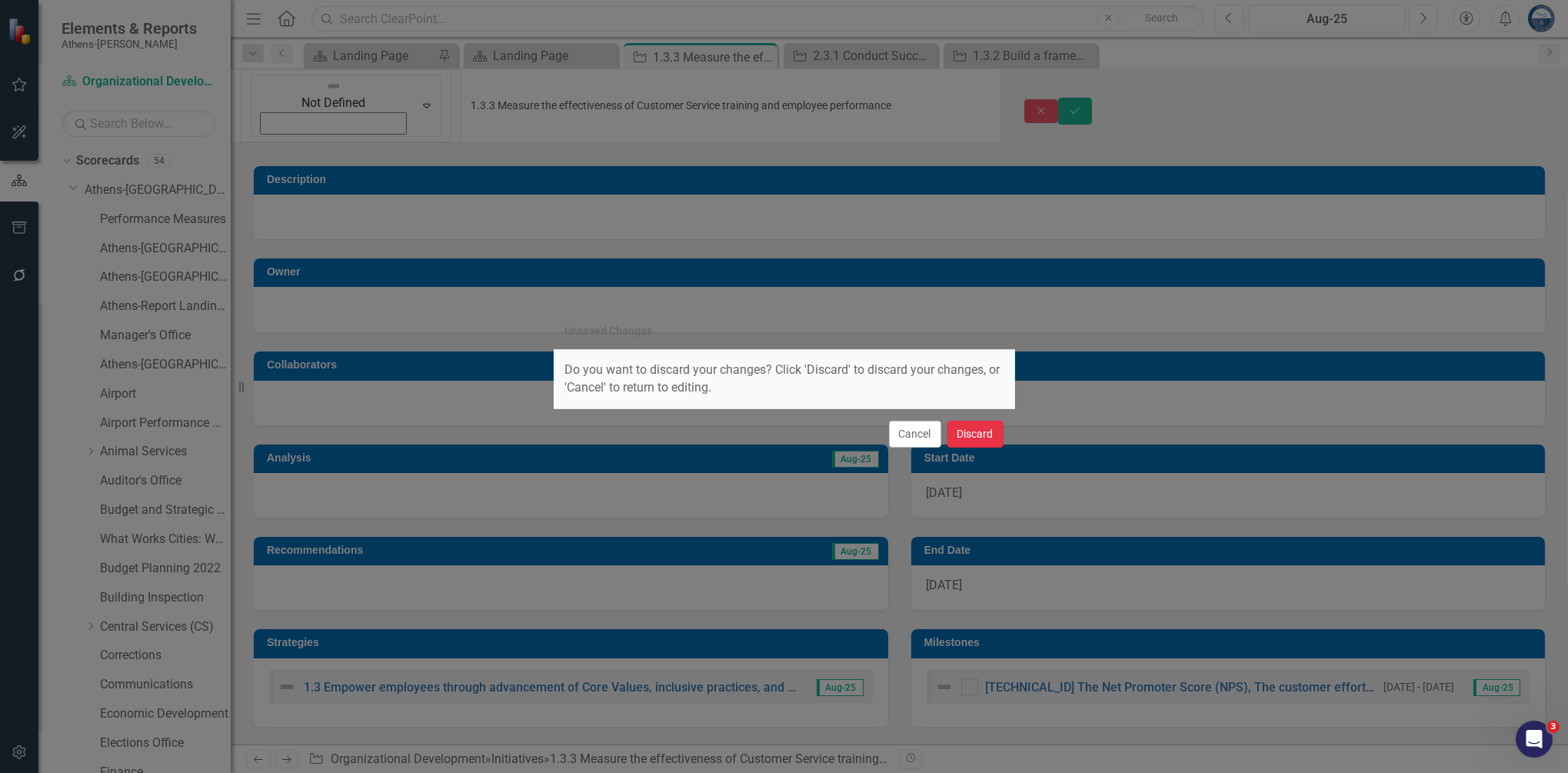
click at [972, 427] on button "Discard" at bounding box center [976, 434] width 56 height 27
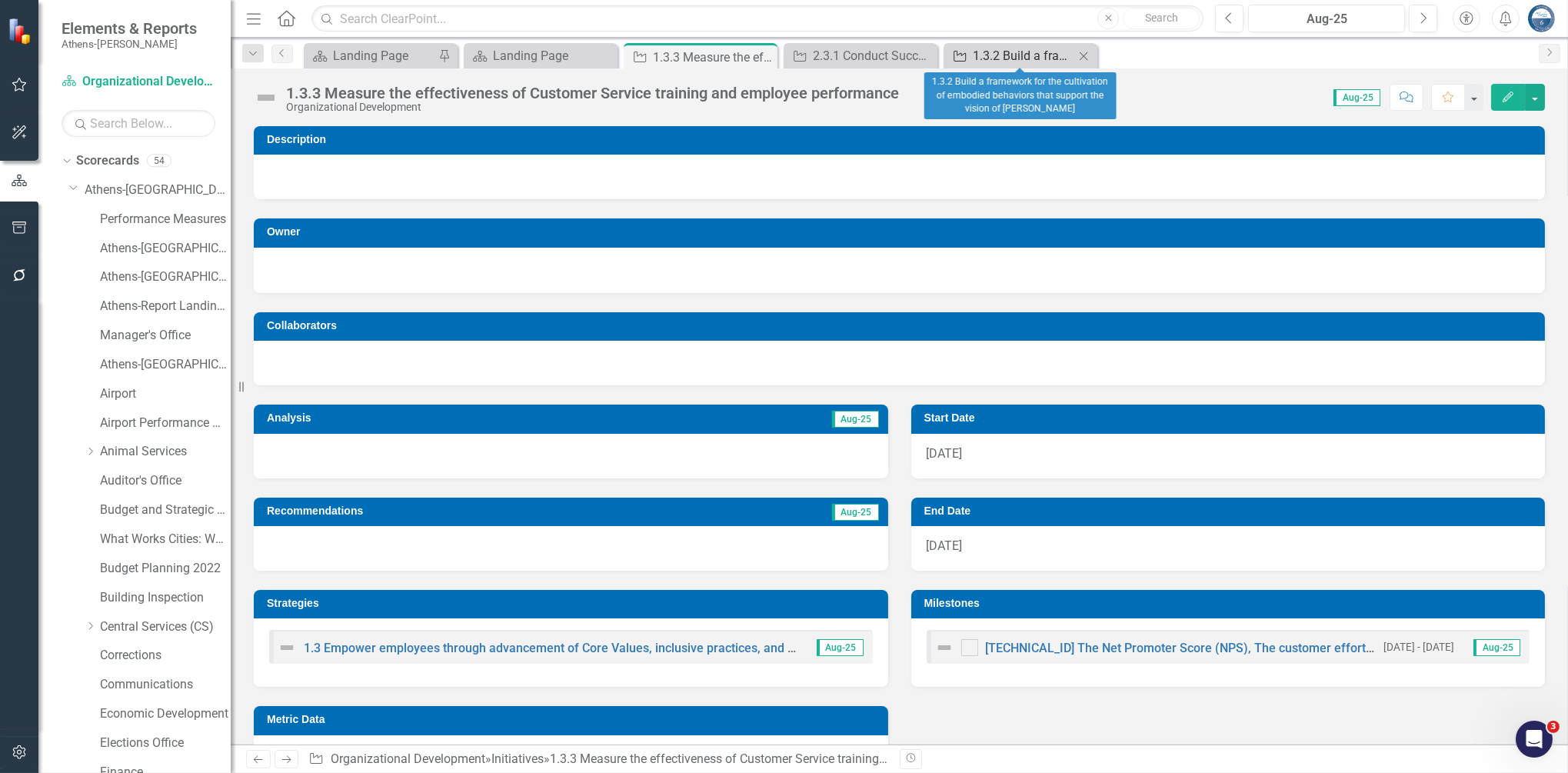
click at [1021, 47] on div "1.3.2 Build a framework for the cultivation of embodied behaviors that support …" at bounding box center [1023, 55] width 102 height 19
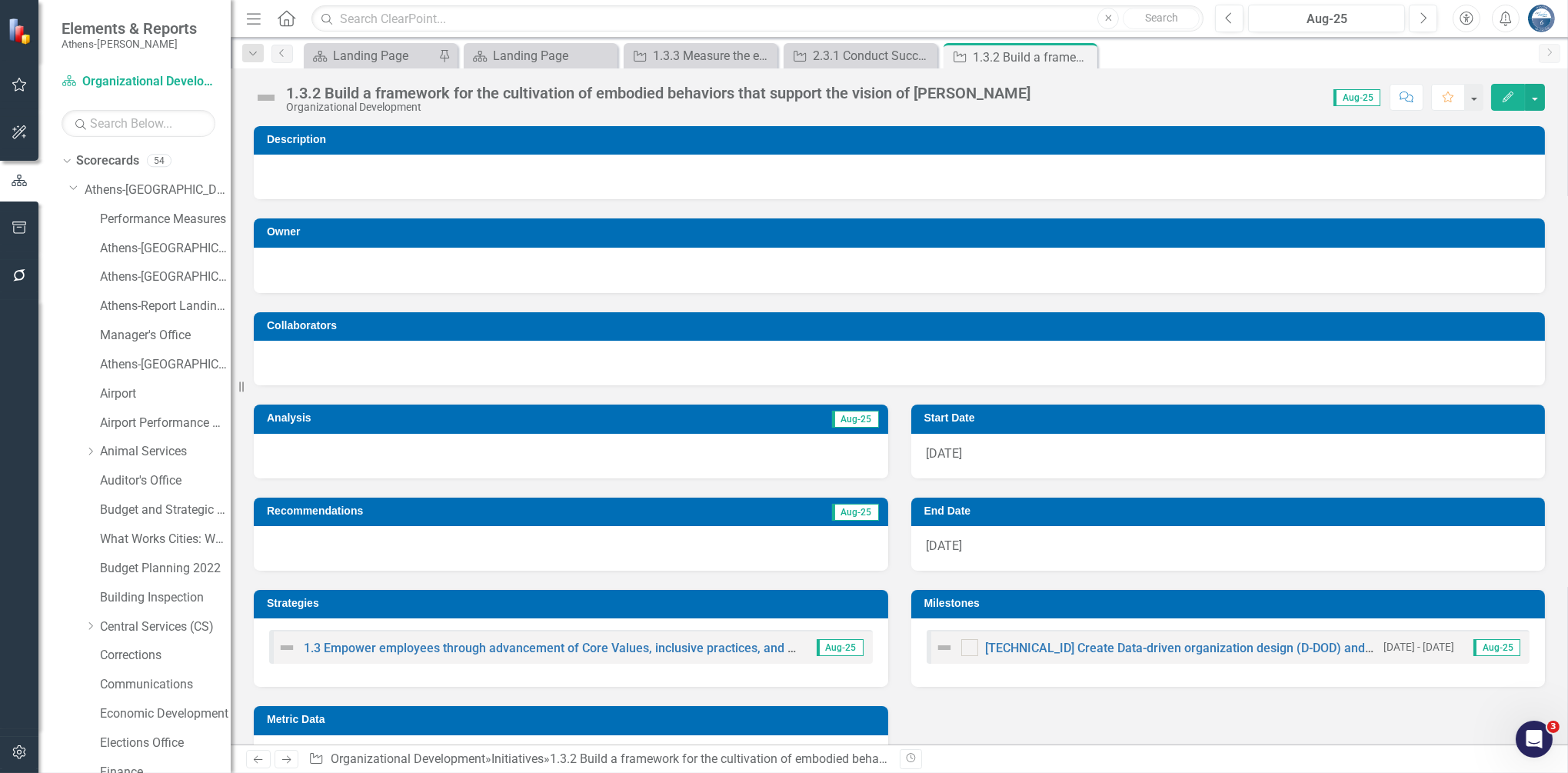
drag, startPoint x: 1084, startPoint y: 53, endPoint x: 1033, endPoint y: 55, distance: 51.0
click at [0, 0] on icon "Close" at bounding box center [0, 0] width 0 height 0
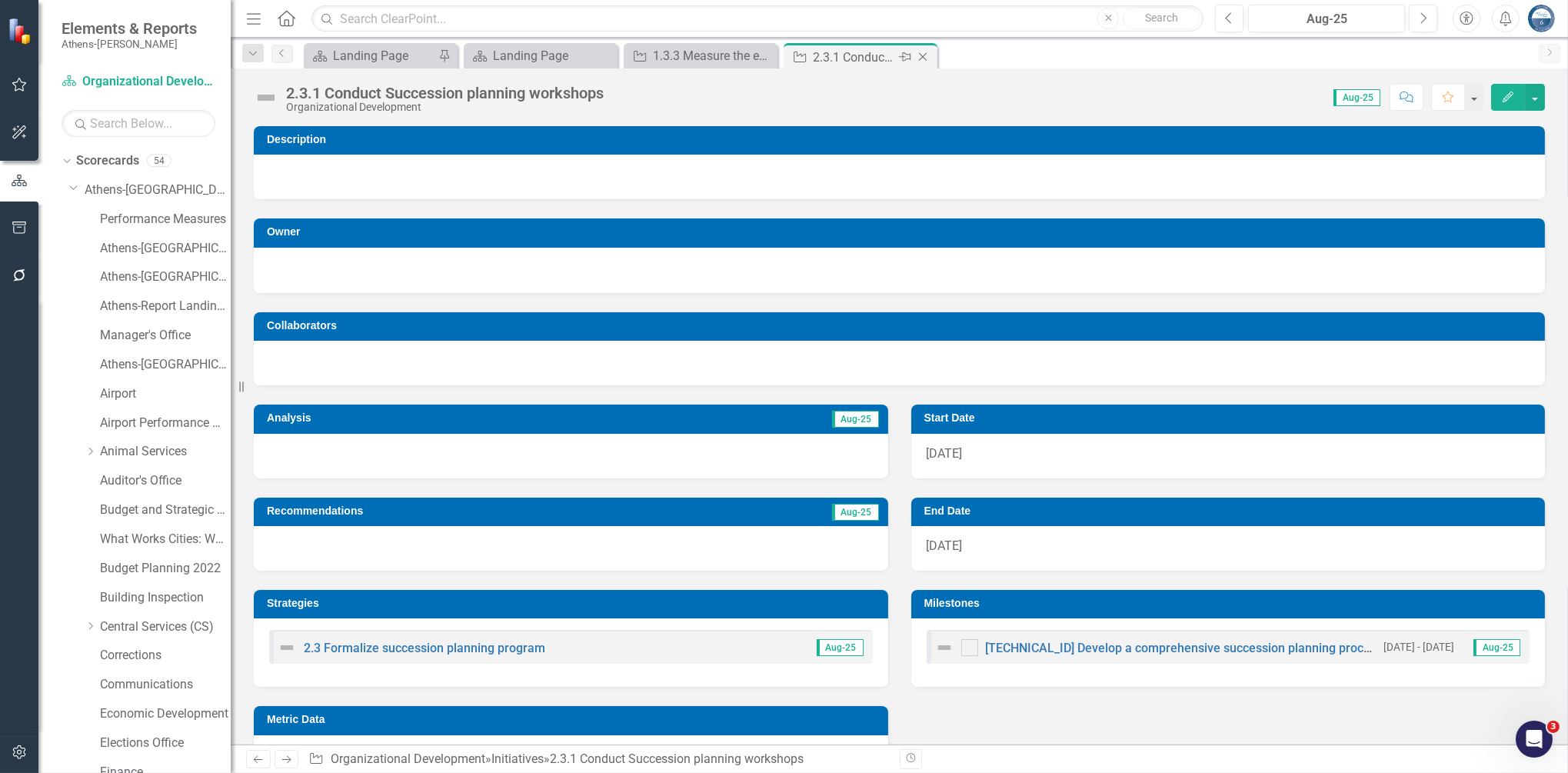
click at [929, 56] on icon "Close" at bounding box center [923, 57] width 16 height 12
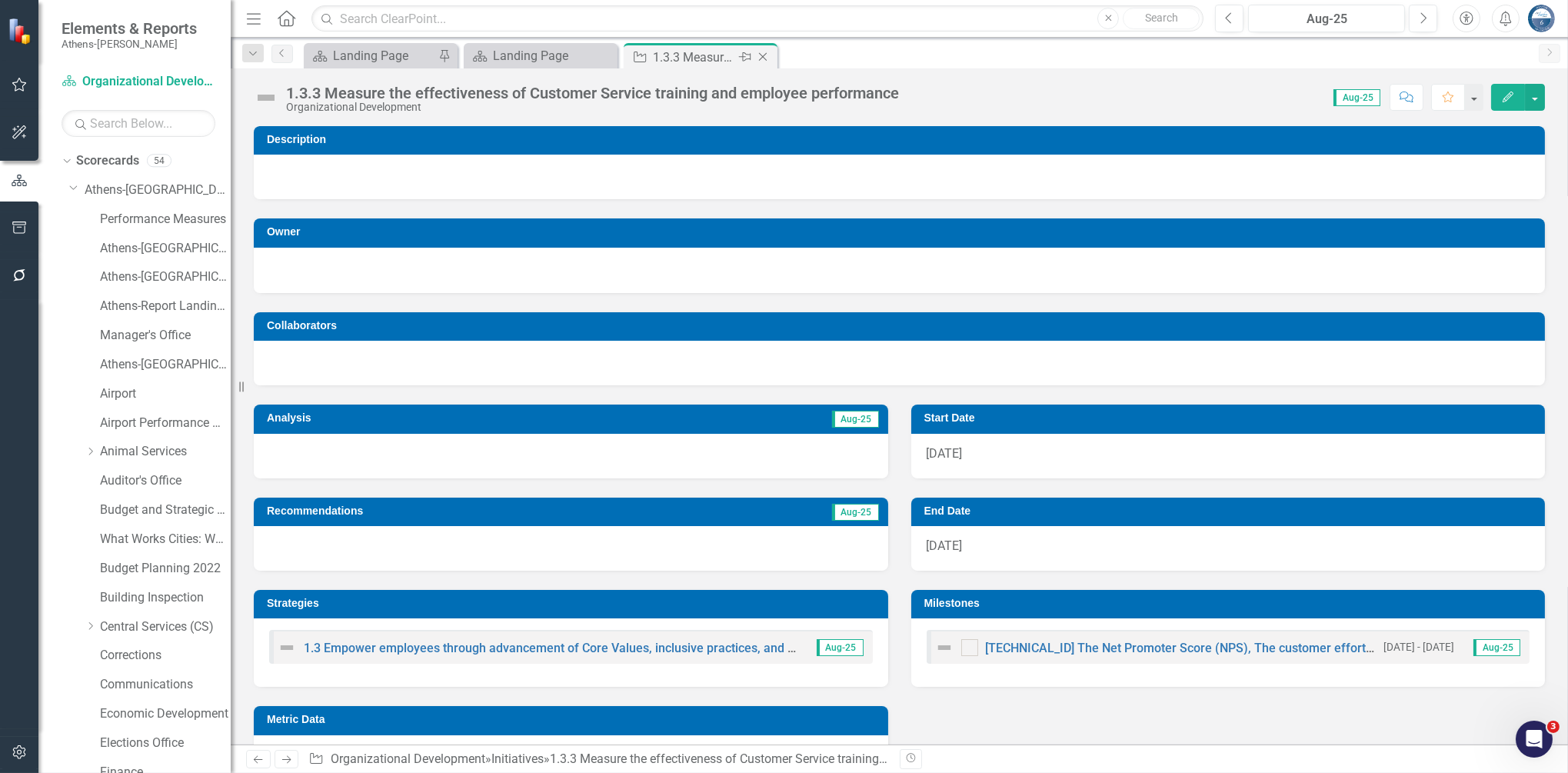
click at [761, 53] on icon "Close" at bounding box center [763, 57] width 16 height 12
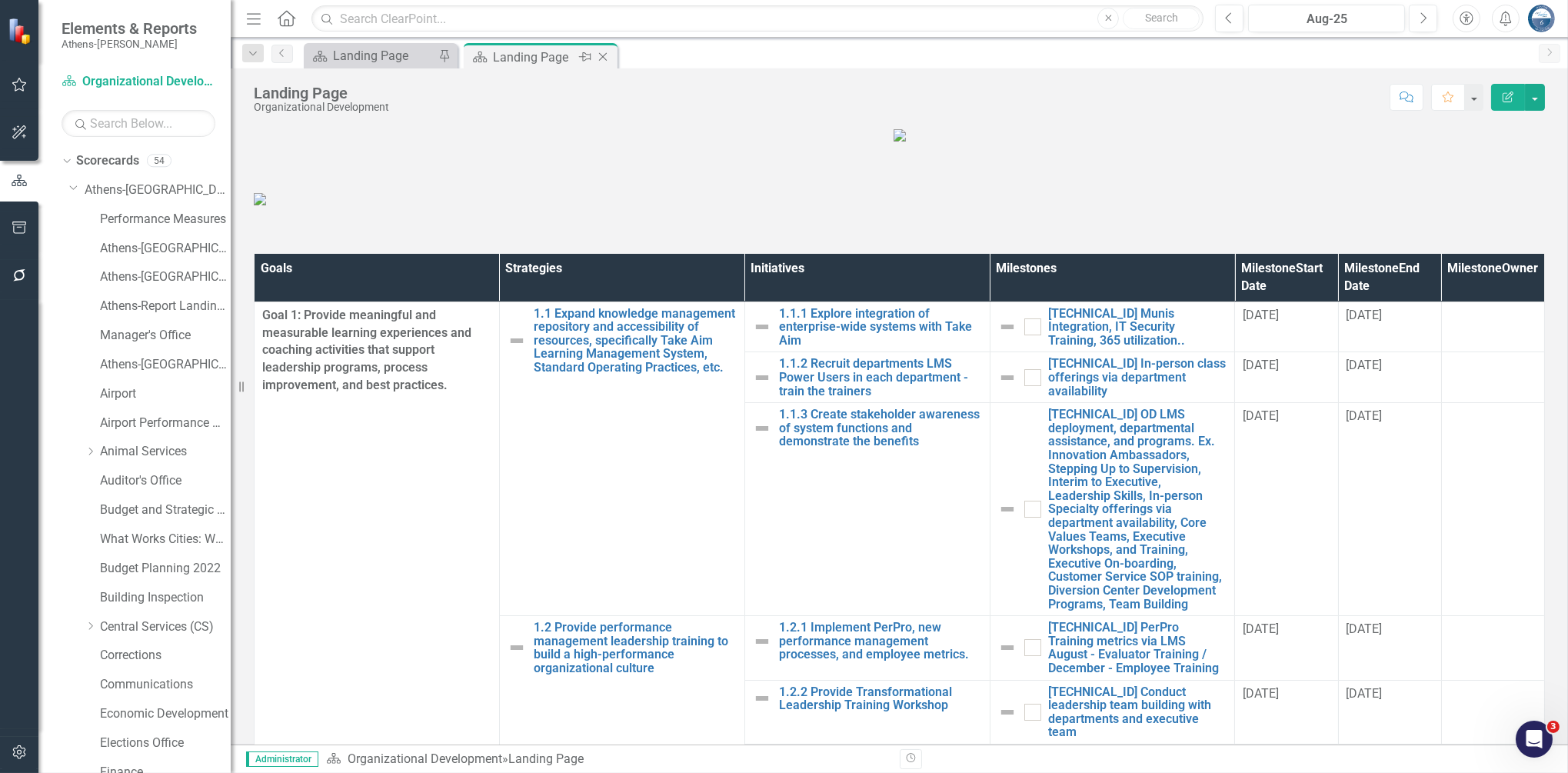
click at [602, 58] on icon "Close" at bounding box center [603, 57] width 16 height 12
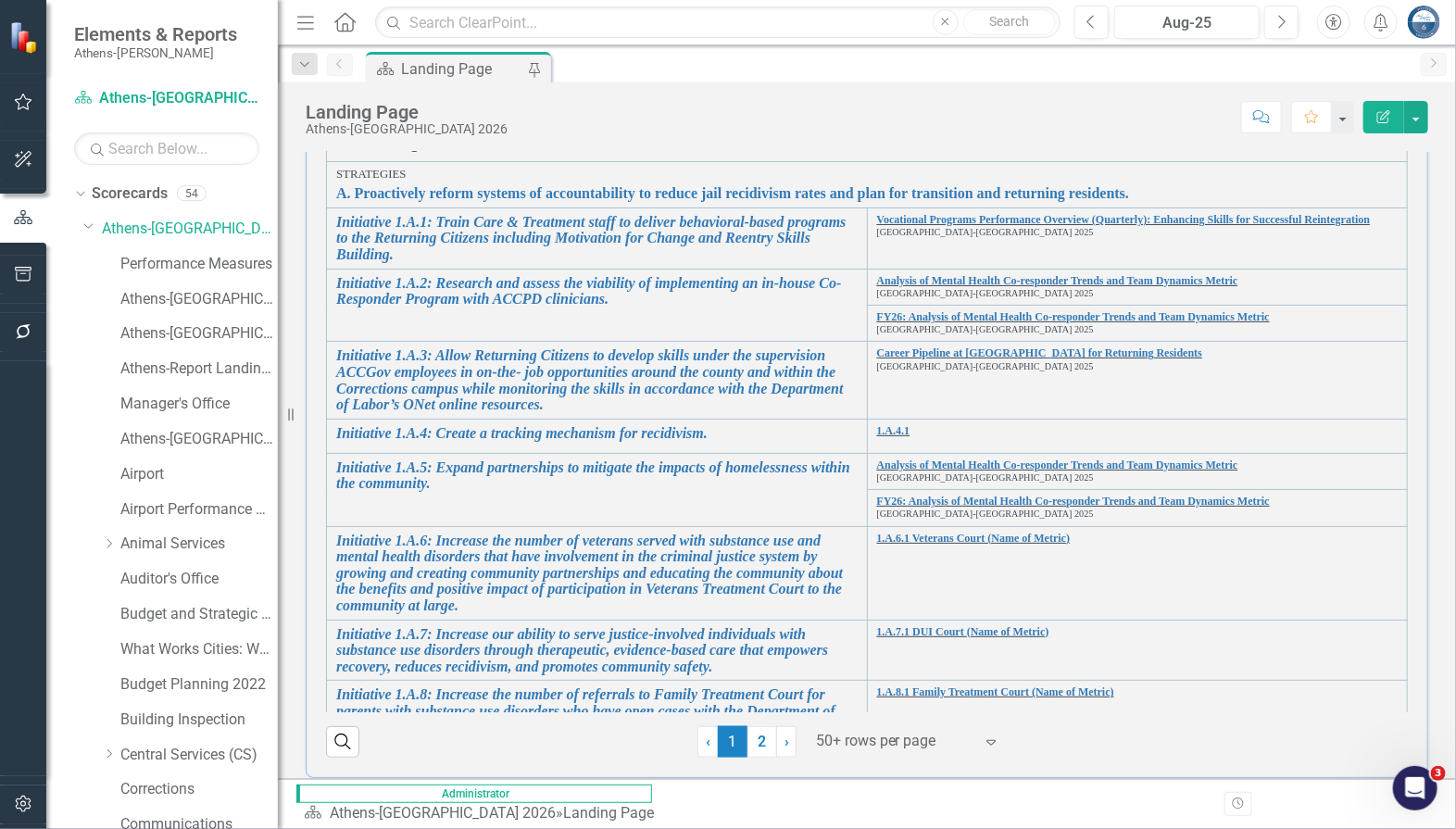
scroll to position [246, 0]
